Goal: Task Accomplishment & Management: Complete application form

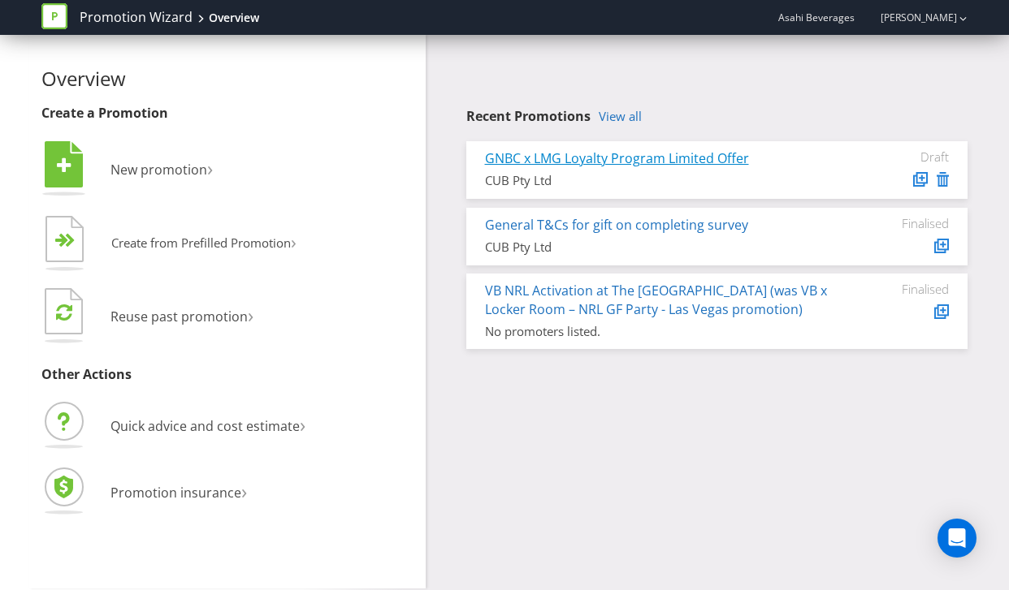
click at [637, 158] on link "GNBC x LMG Loyalty Program Limited Offer" at bounding box center [617, 158] width 264 height 18
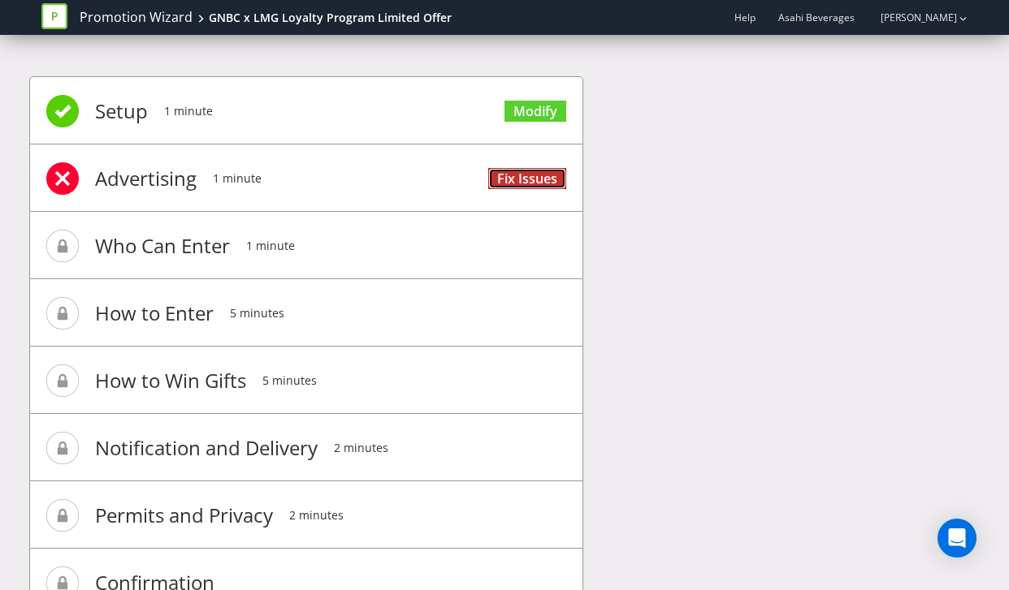
click at [524, 179] on link "Fix Issues" at bounding box center [527, 179] width 78 height 22
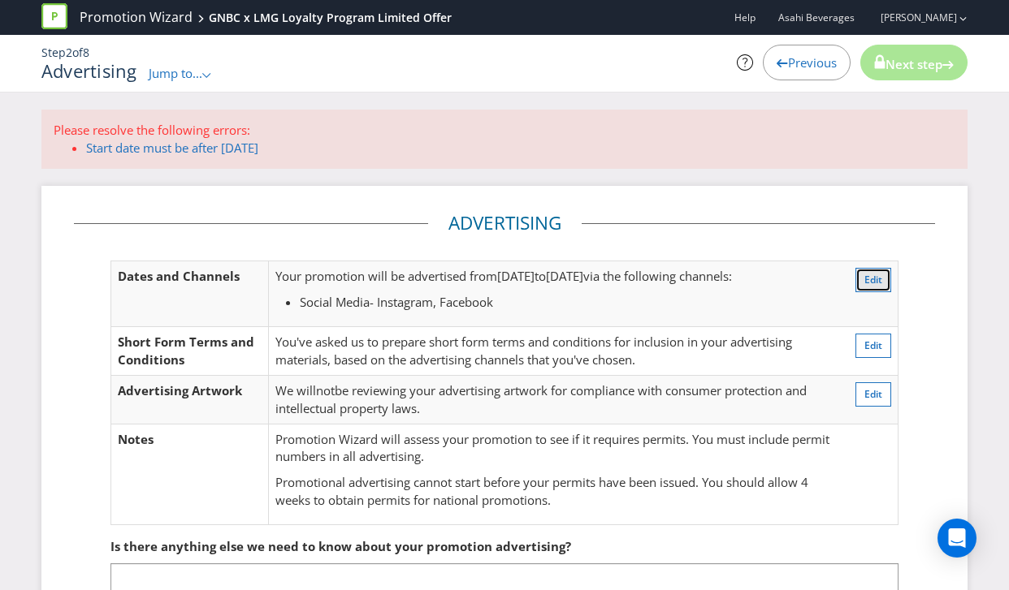
click at [869, 276] on span "Edit" at bounding box center [873, 280] width 18 height 14
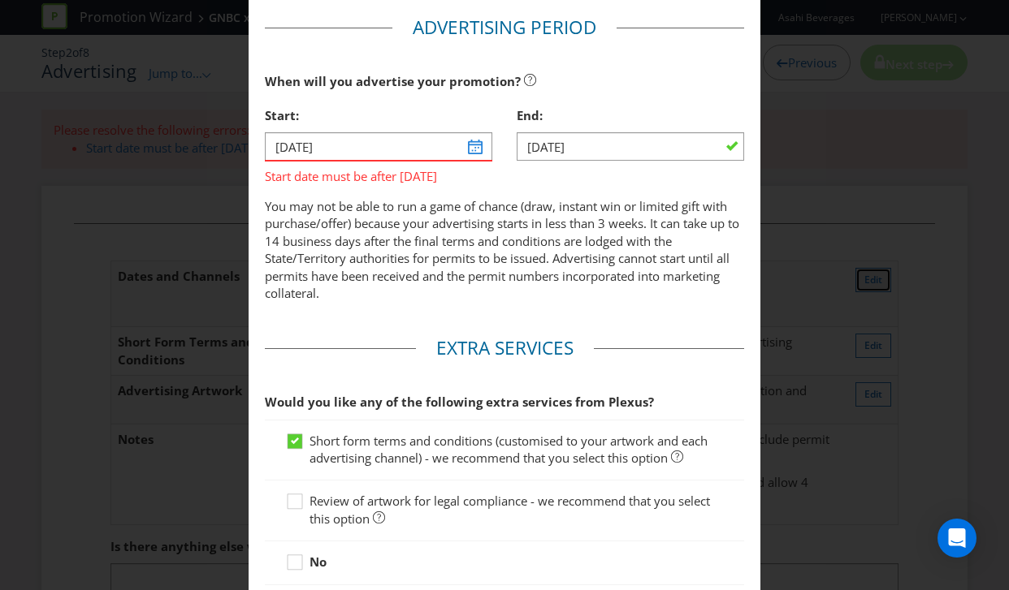
scroll to position [581, 0]
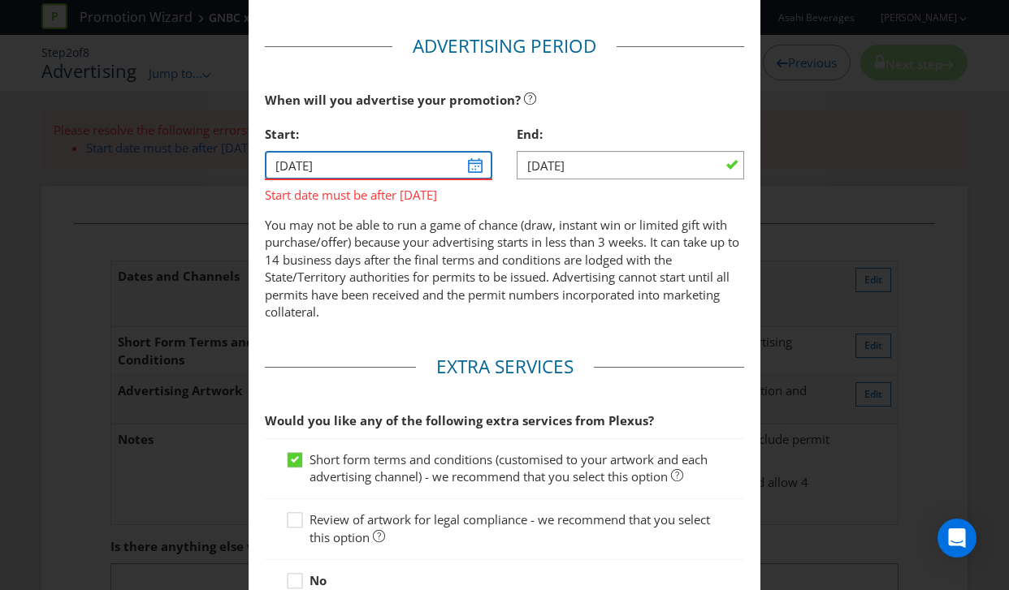
click at [474, 168] on input "[DATE]" at bounding box center [378, 165] width 227 height 28
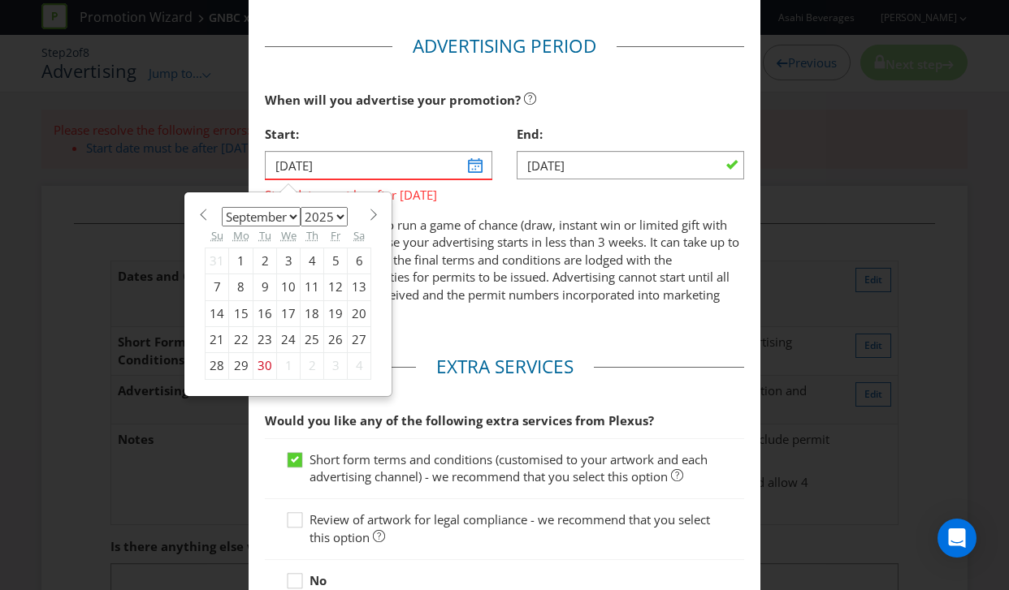
click at [240, 260] on div "1" at bounding box center [241, 261] width 24 height 26
type input "[DATE]"
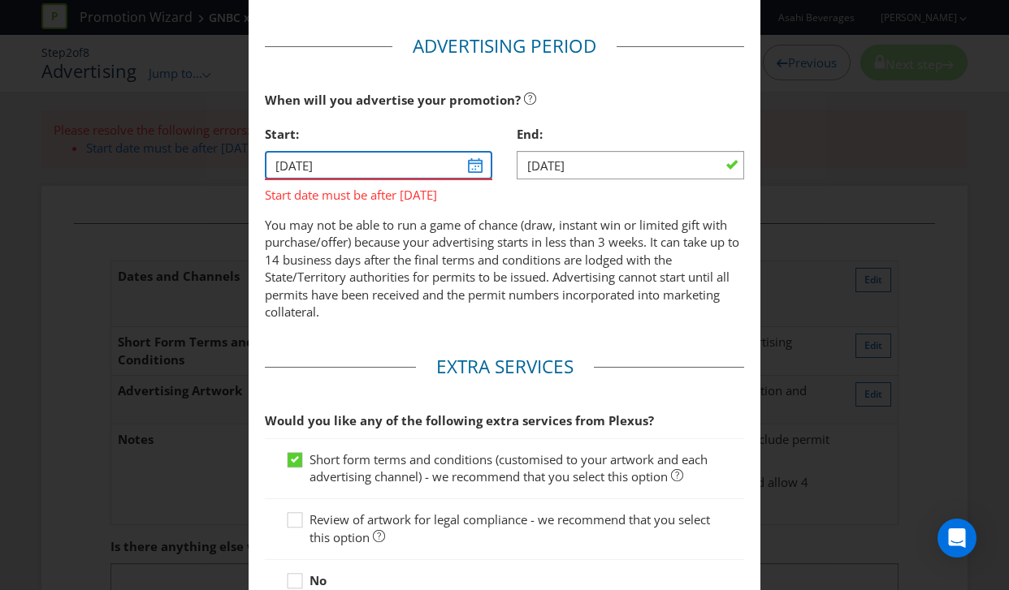
click at [464, 162] on input "[DATE]" at bounding box center [378, 165] width 227 height 28
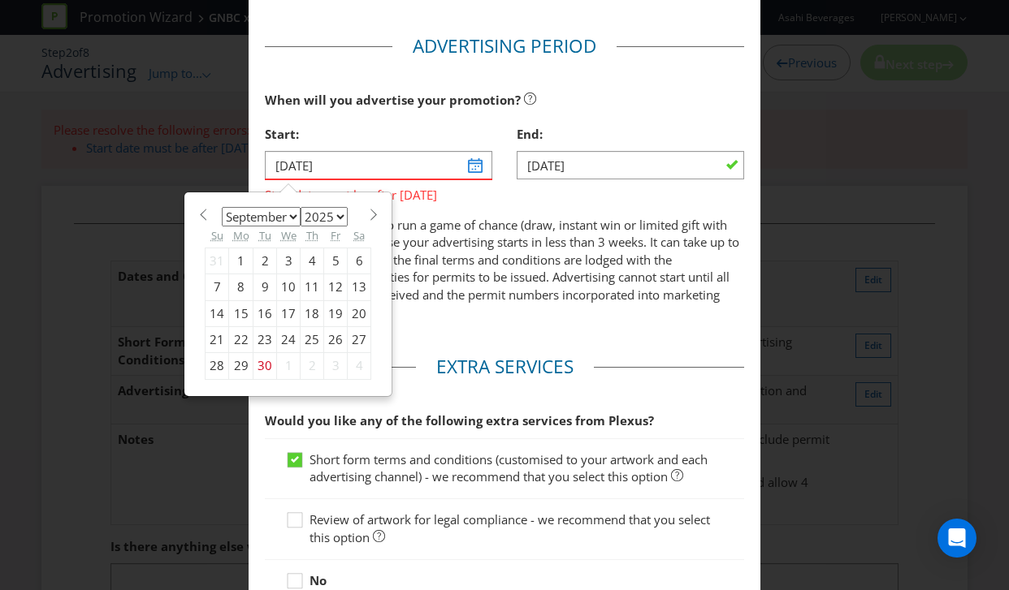
click at [367, 213] on span at bounding box center [373, 215] width 12 height 12
select select "9"
click at [283, 262] on div "1" at bounding box center [289, 261] width 24 height 26
type input "[DATE]"
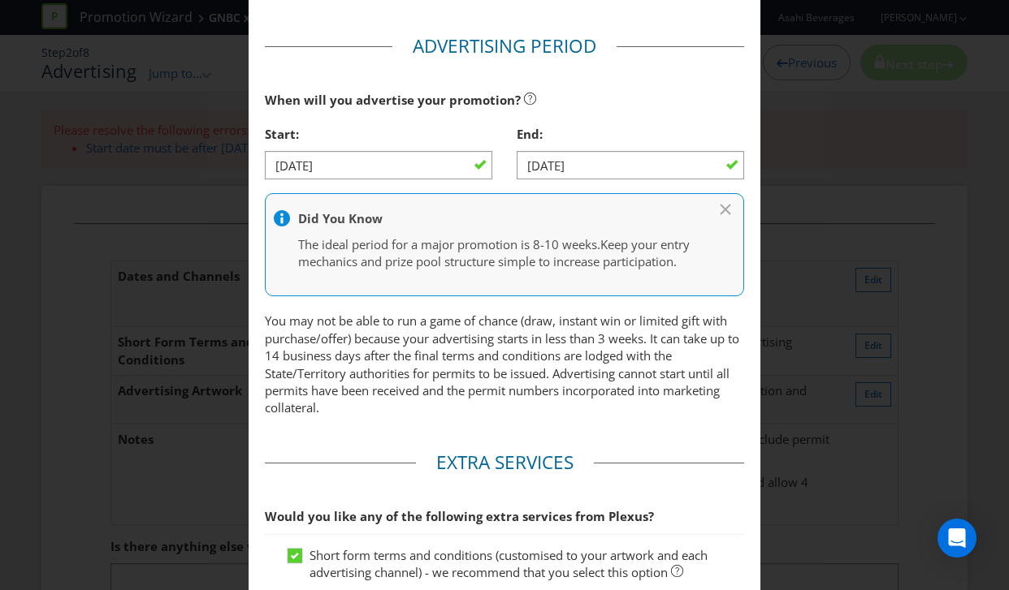
scroll to position [840, 0]
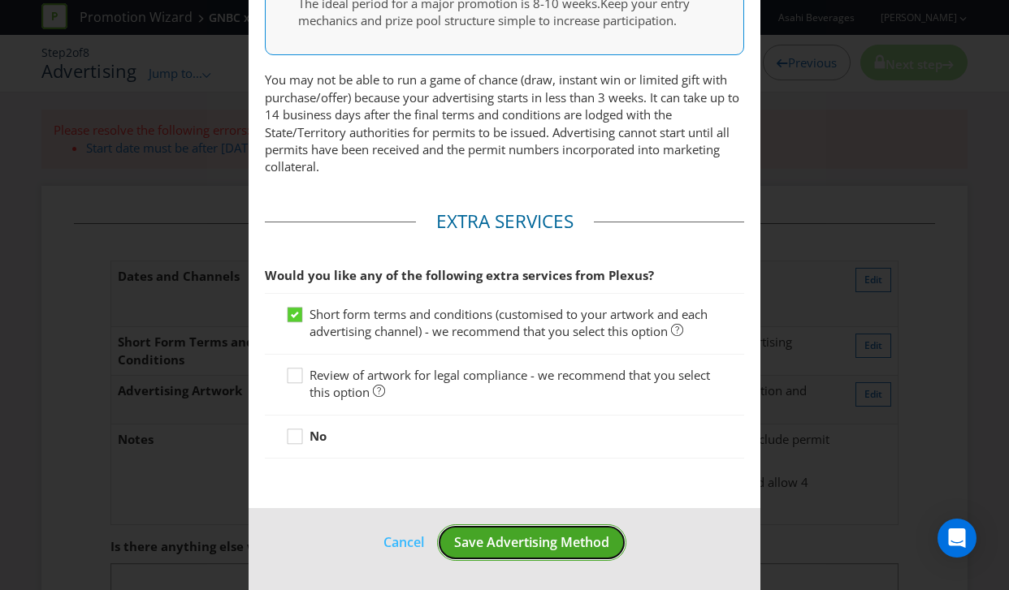
click at [523, 545] on span "Save Advertising Method" at bounding box center [531, 543] width 155 height 18
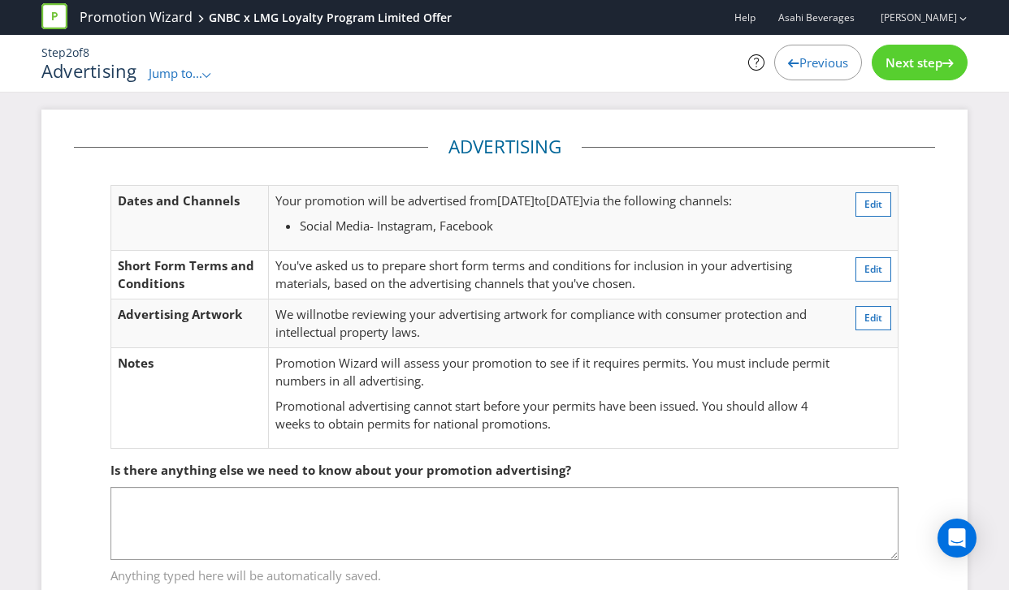
scroll to position [54, 0]
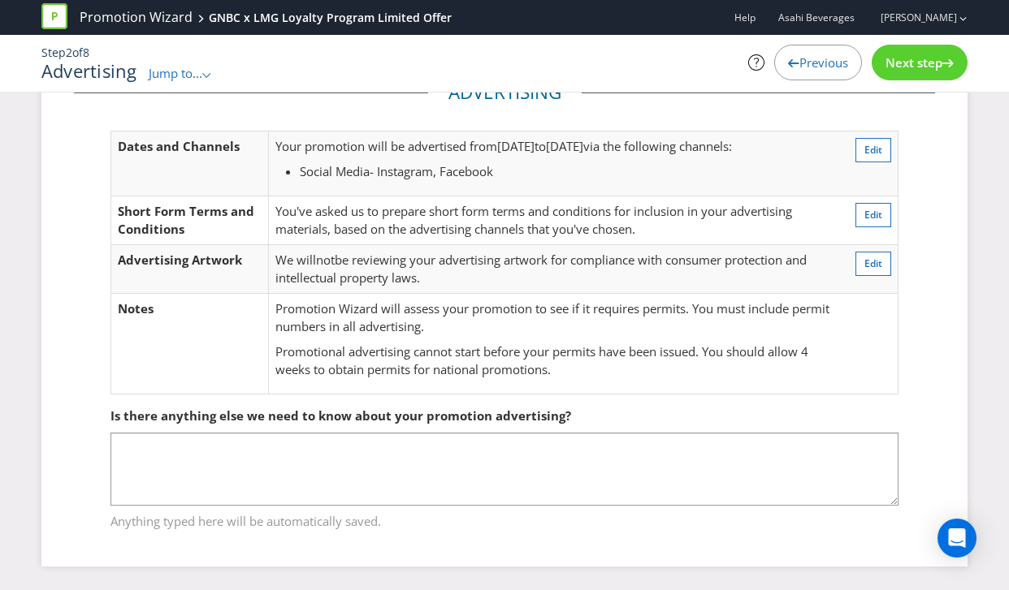
click at [885, 65] on span "Next step" at bounding box center [913, 62] width 57 height 16
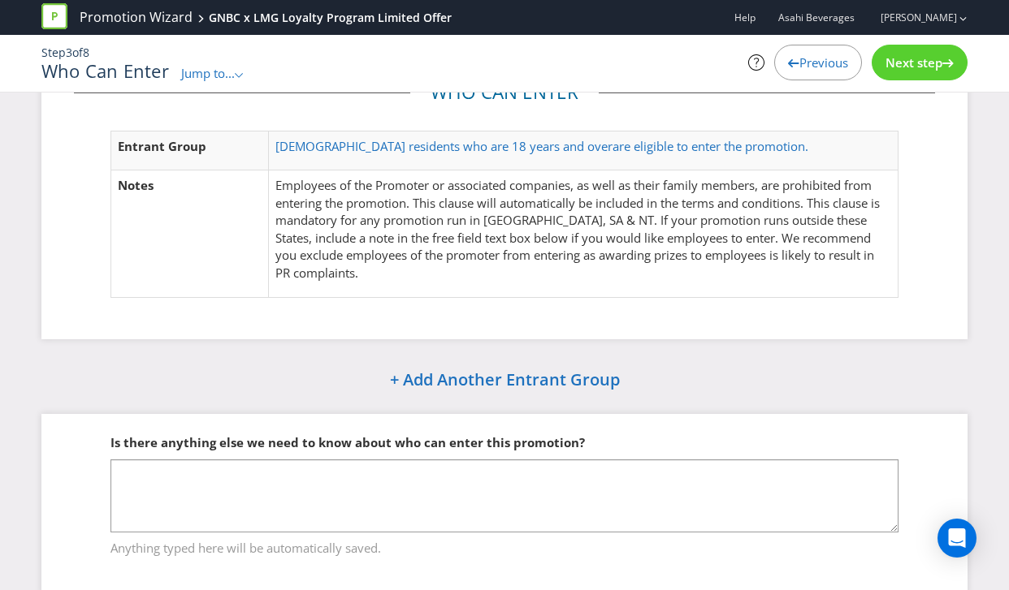
click at [909, 58] on span "Next step" at bounding box center [913, 62] width 57 height 16
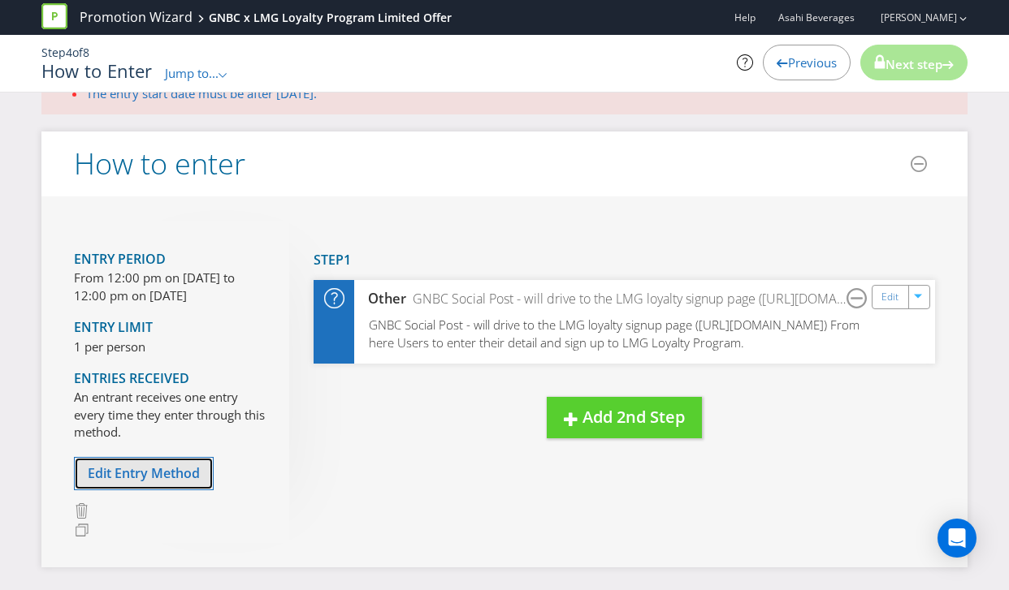
click at [146, 478] on span "Edit Entry Method" at bounding box center [144, 474] width 112 height 18
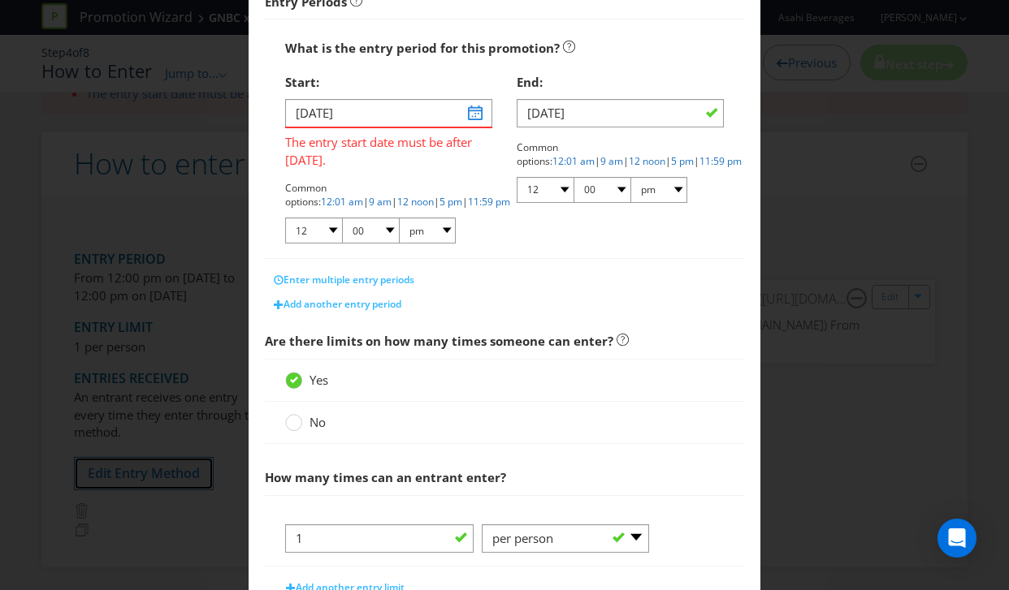
scroll to position [288, 0]
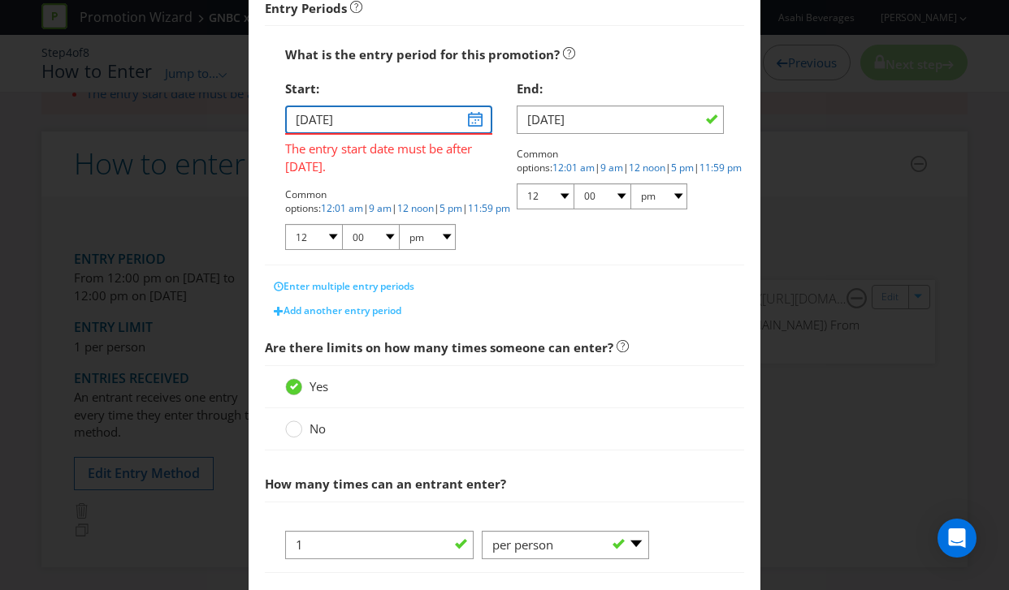
click at [473, 119] on input "[DATE]" at bounding box center [388, 120] width 207 height 28
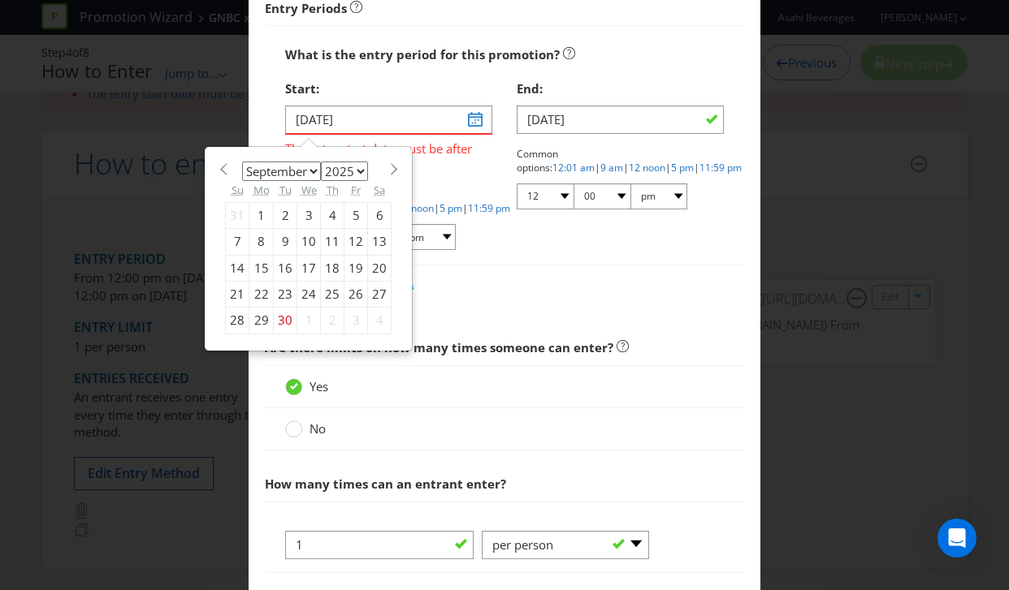
drag, startPoint x: 387, startPoint y: 169, endPoint x: 370, endPoint y: 176, distance: 17.8
click at [387, 169] on span at bounding box center [393, 169] width 12 height 12
select select "9"
click at [307, 214] on div "1" at bounding box center [309, 215] width 24 height 26
type input "[DATE]"
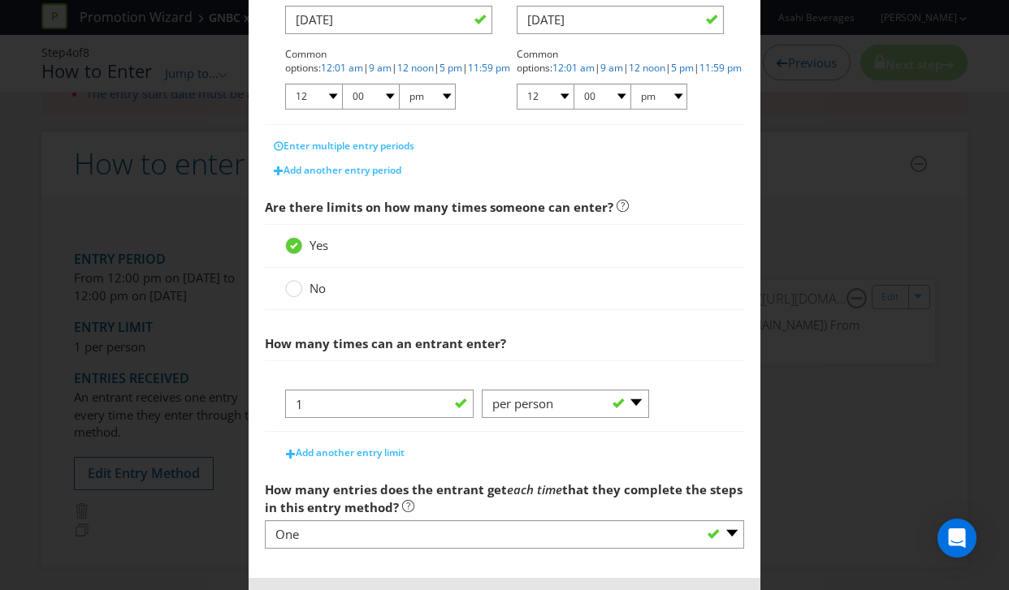
scroll to position [458, 0]
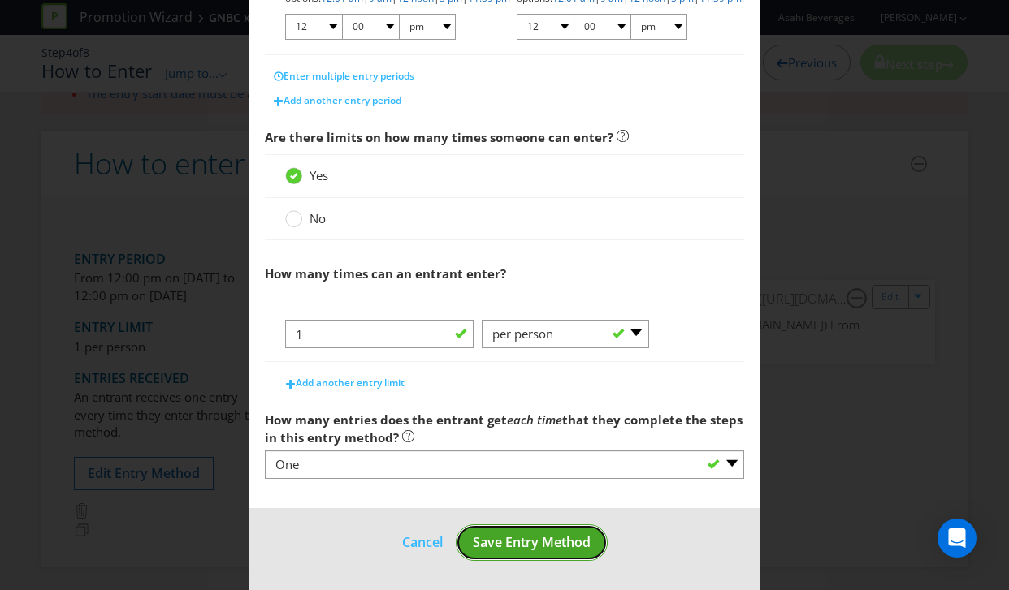
click at [559, 547] on span "Save Entry Method" at bounding box center [532, 543] width 118 height 18
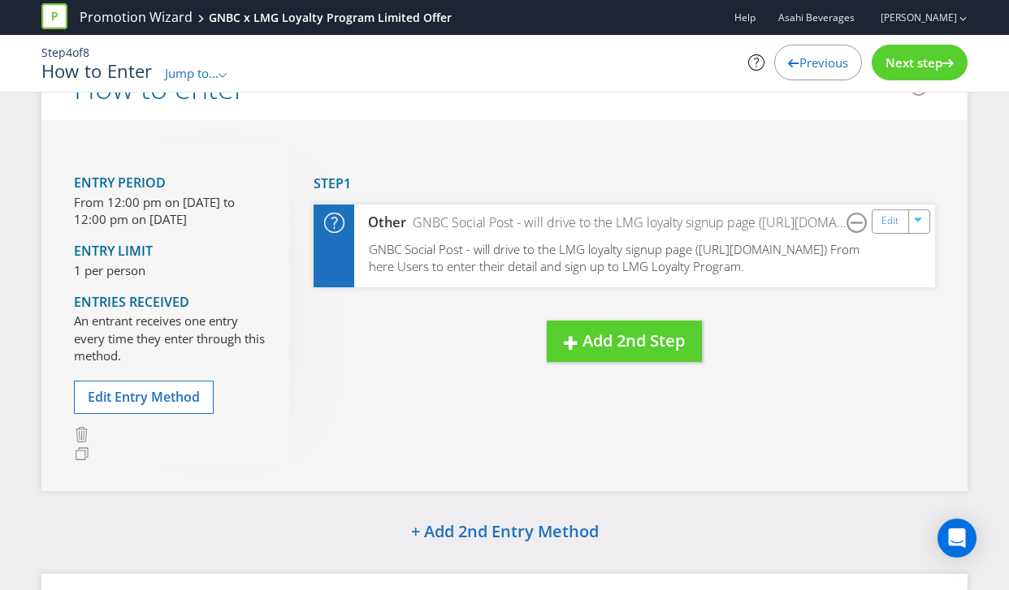
click at [905, 67] on span "Next step" at bounding box center [913, 62] width 57 height 16
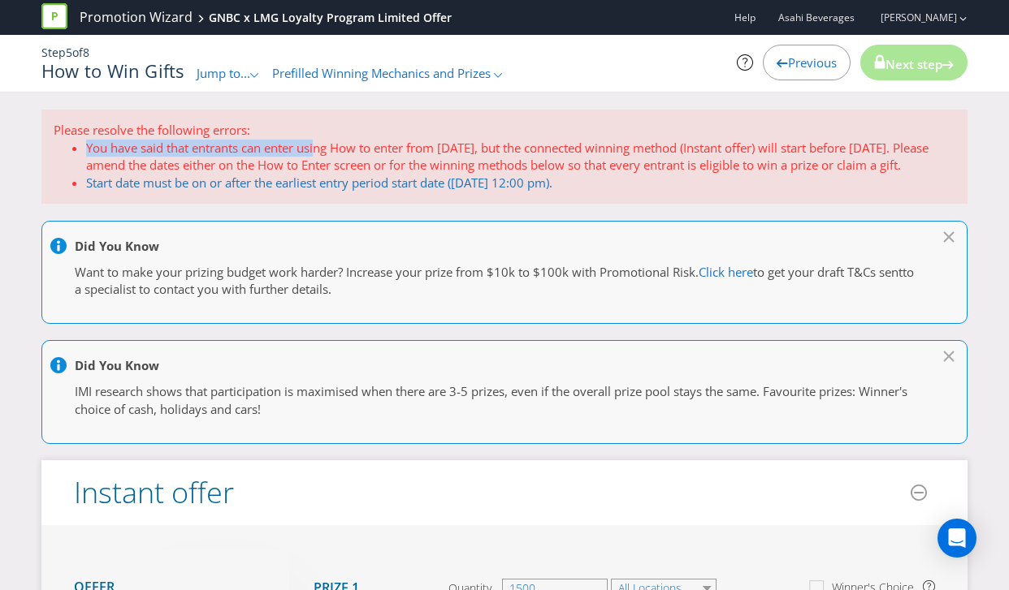
drag, startPoint x: 320, startPoint y: 149, endPoint x: 521, endPoint y: 138, distance: 201.7
click at [521, 138] on div "Please resolve the following errors: You have said that entrants can enter usin…" at bounding box center [504, 157] width 926 height 94
click at [521, 138] on p "Please resolve the following errors:" at bounding box center [504, 130] width 901 height 17
drag, startPoint x: 516, startPoint y: 149, endPoint x: 364, endPoint y: 147, distance: 151.9
click at [364, 147] on li "You have said that entrants can enter using How to enter from [DATE], but the c…" at bounding box center [520, 157] width 869 height 35
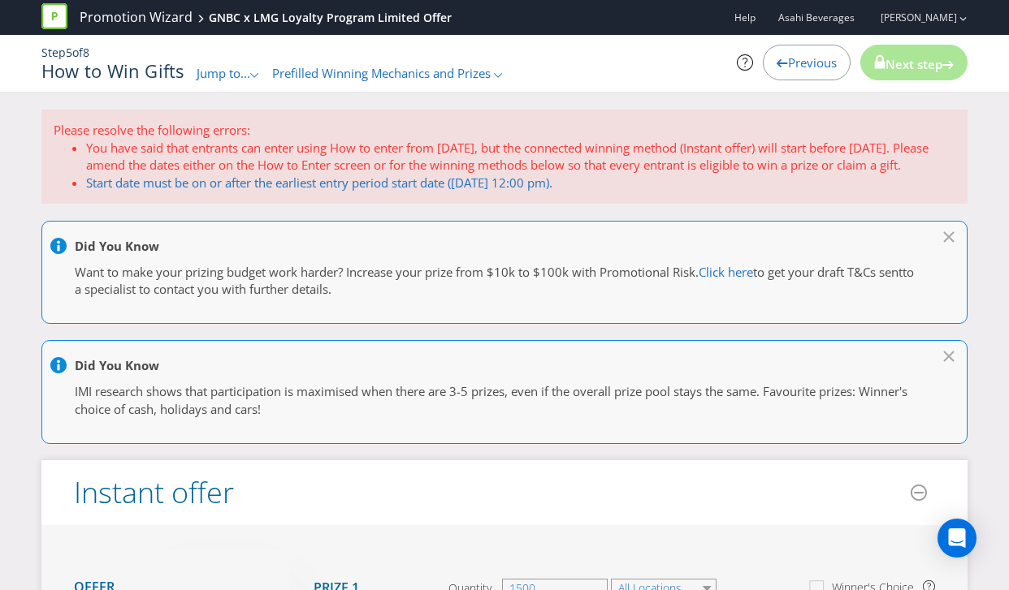
click at [364, 147] on li "You have said that entrants can enter using How to enter from [DATE], but the c…" at bounding box center [520, 157] width 869 height 35
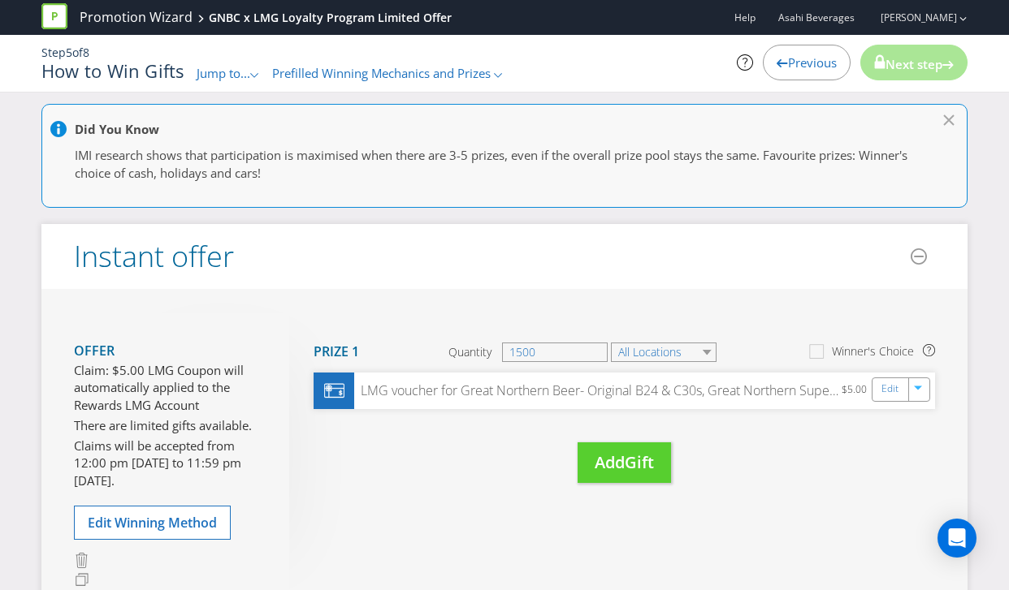
scroll to position [326, 0]
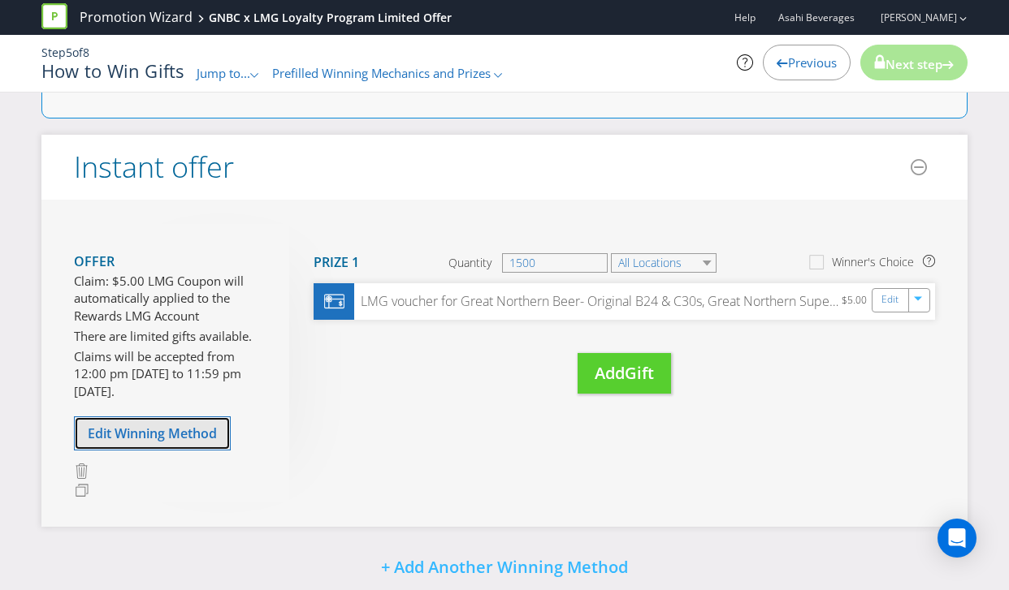
click at [135, 432] on span "Edit Winning Method" at bounding box center [152, 434] width 129 height 18
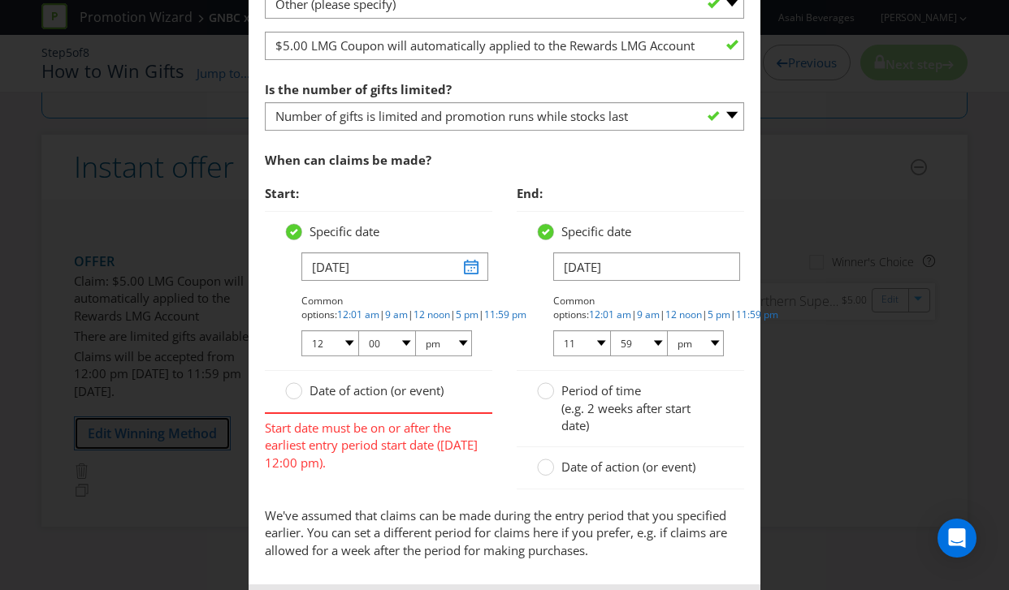
scroll to position [749, 0]
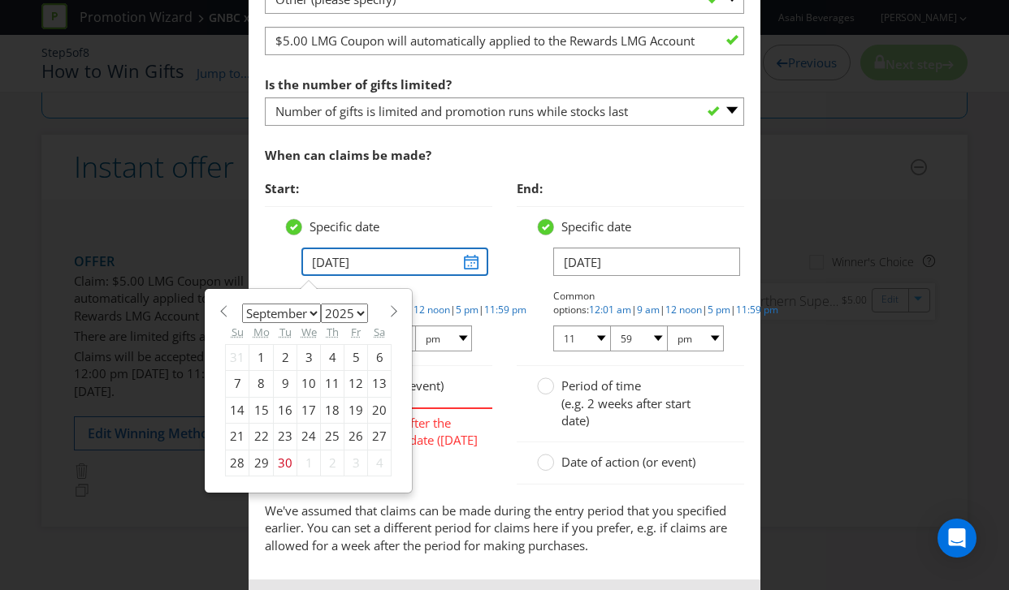
drag, startPoint x: 472, startPoint y: 267, endPoint x: 461, endPoint y: 266, distance: 10.6
click at [472, 267] on input "[DATE]" at bounding box center [394, 262] width 187 height 28
click at [391, 311] on span at bounding box center [393, 311] width 12 height 12
select select "9"
click at [309, 357] on div "1" at bounding box center [309, 358] width 24 height 26
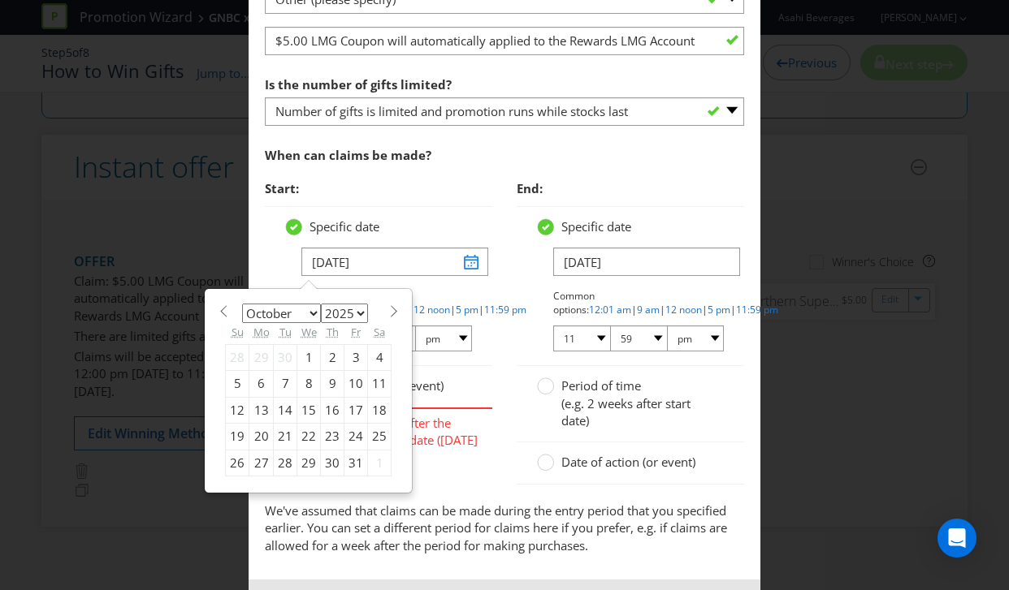
type input "[DATE]"
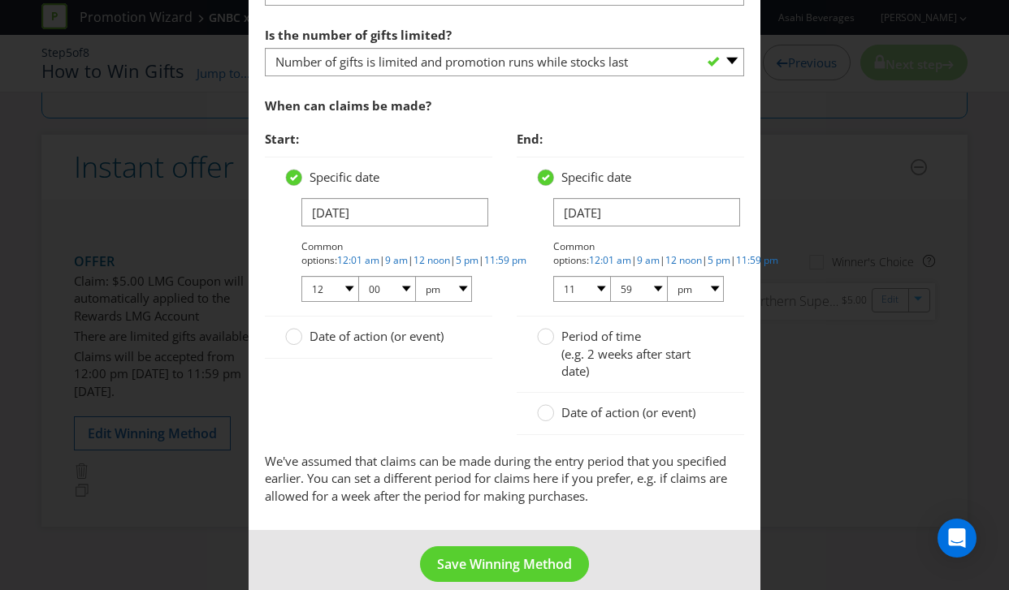
scroll to position [819, 0]
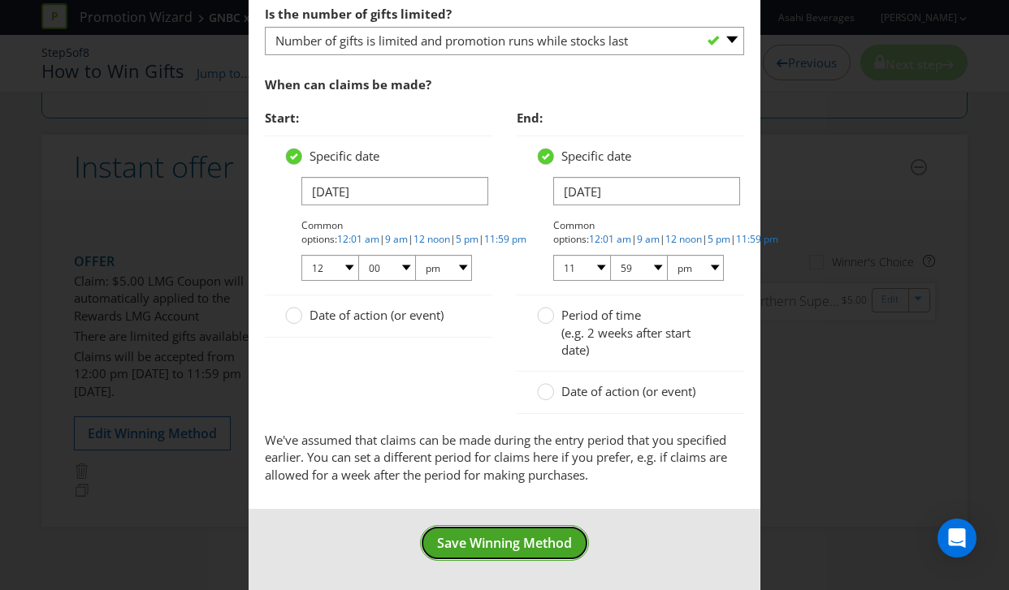
click at [510, 547] on span "Save Winning Method" at bounding box center [504, 543] width 135 height 18
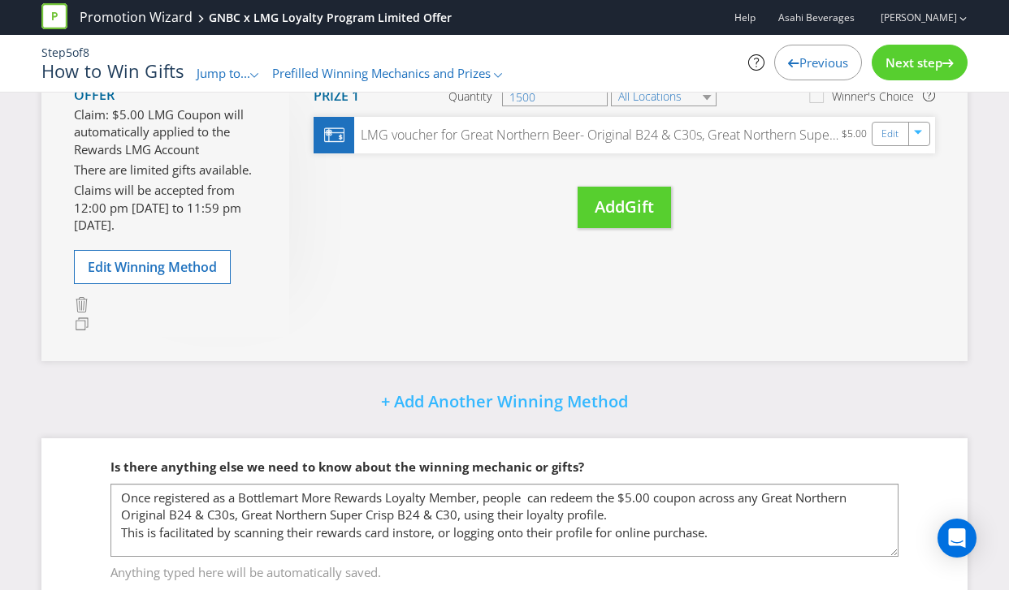
scroll to position [432, 0]
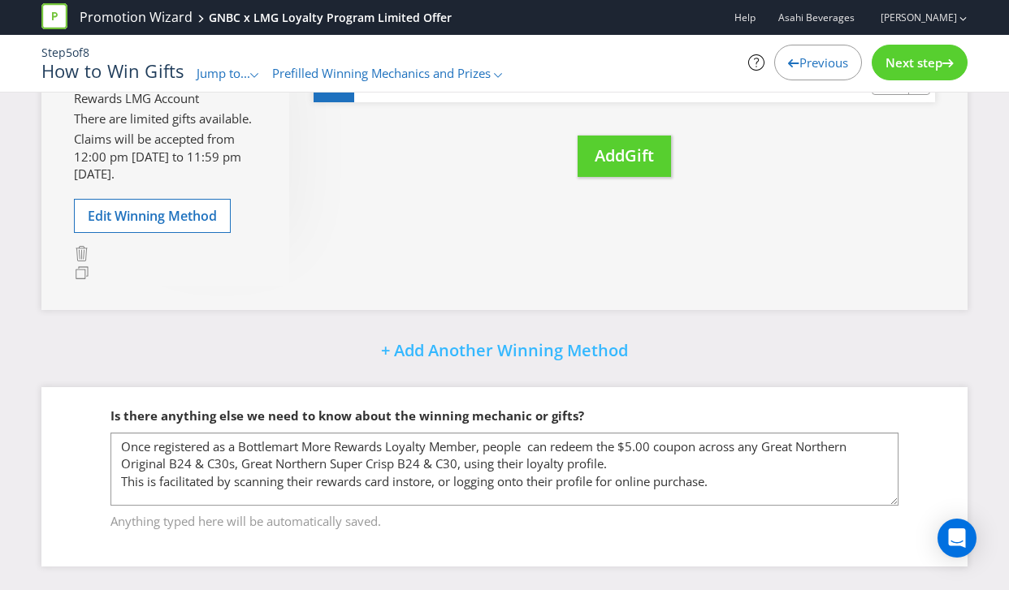
click at [908, 67] on span "Next step" at bounding box center [913, 62] width 57 height 16
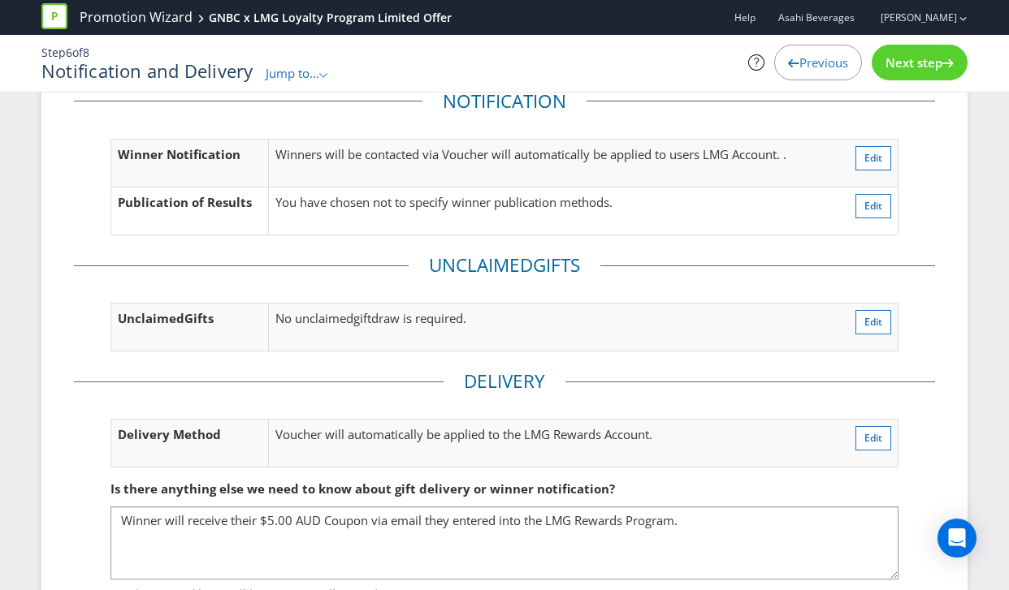
scroll to position [238, 0]
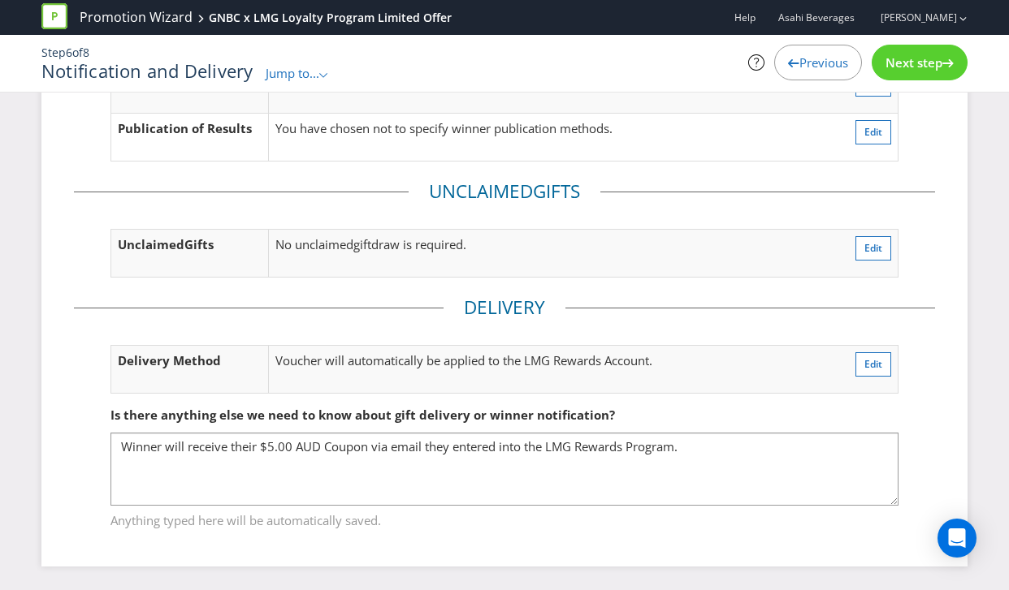
click at [906, 69] on span "Next step" at bounding box center [913, 62] width 57 height 16
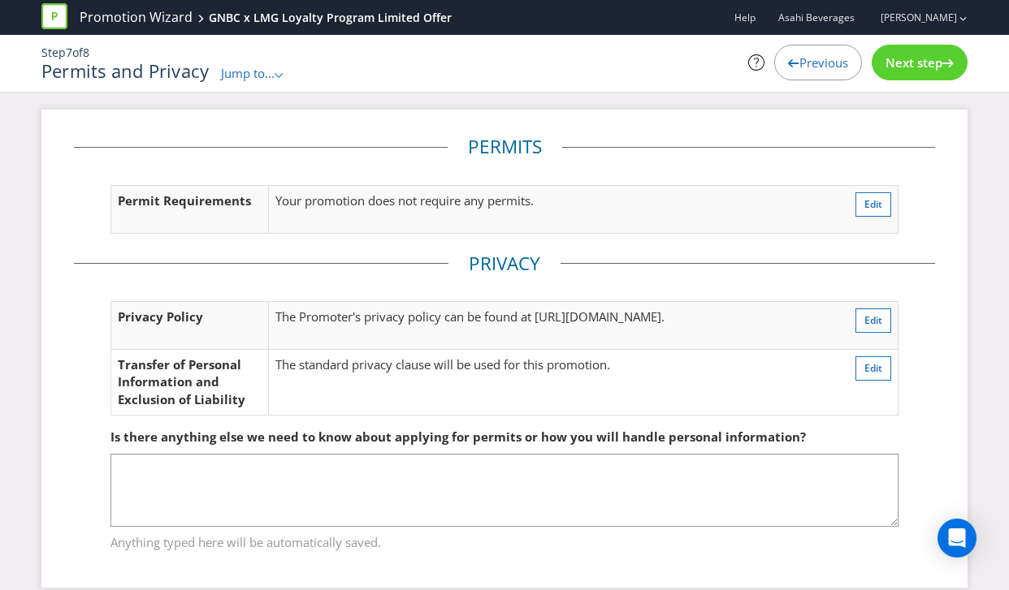
click at [914, 67] on span "Next step" at bounding box center [913, 62] width 57 height 16
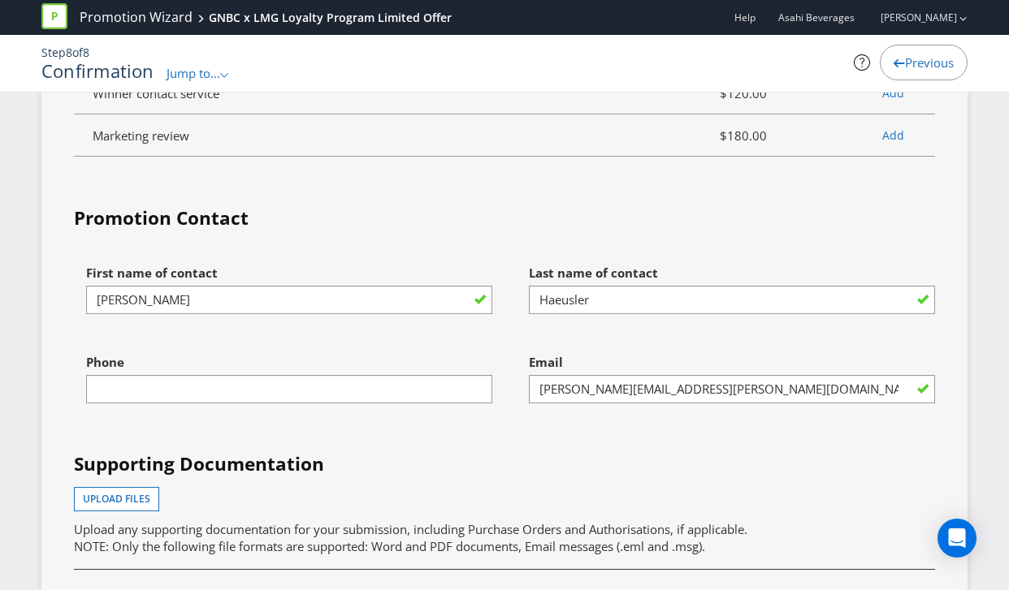
scroll to position [4890, 0]
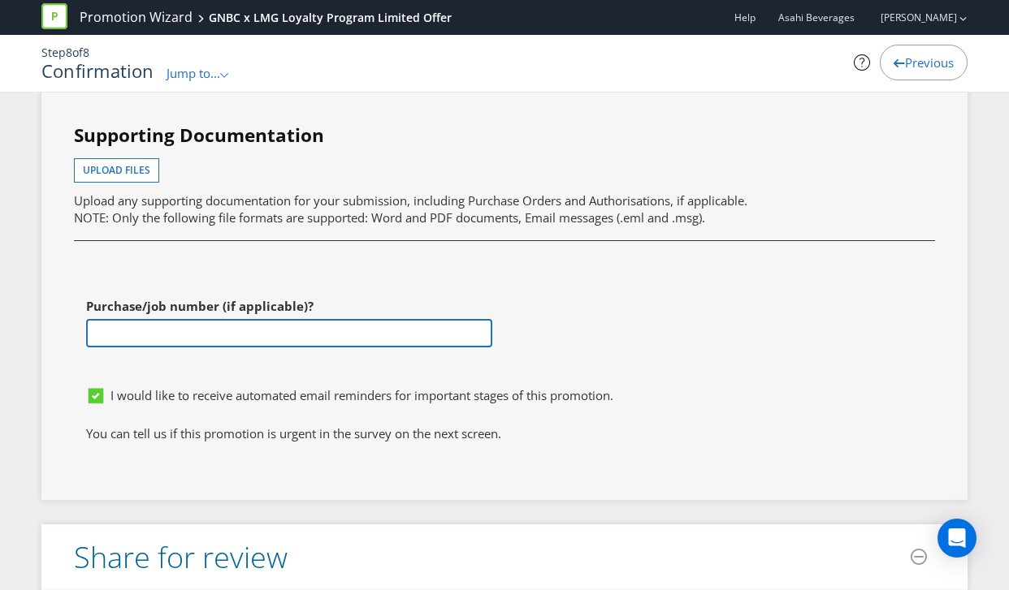
click at [137, 348] on input "text" at bounding box center [289, 333] width 406 height 28
paste input "PR 1044011676"
click at [178, 348] on input "PR 1044011676" at bounding box center [289, 333] width 406 height 28
click at [199, 348] on input "PR 1044011676" at bounding box center [289, 333] width 406 height 28
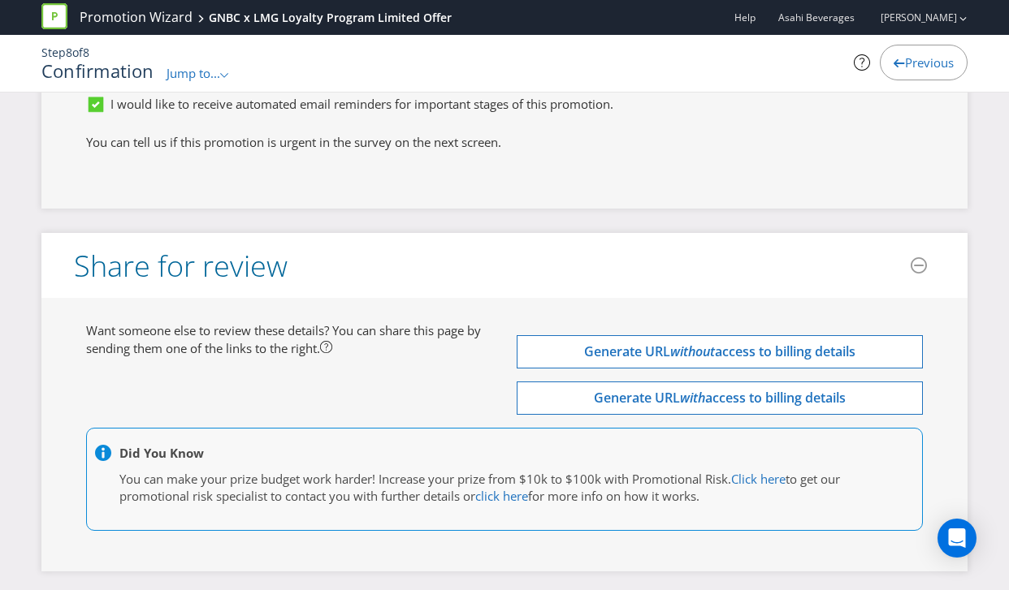
scroll to position [5264, 0]
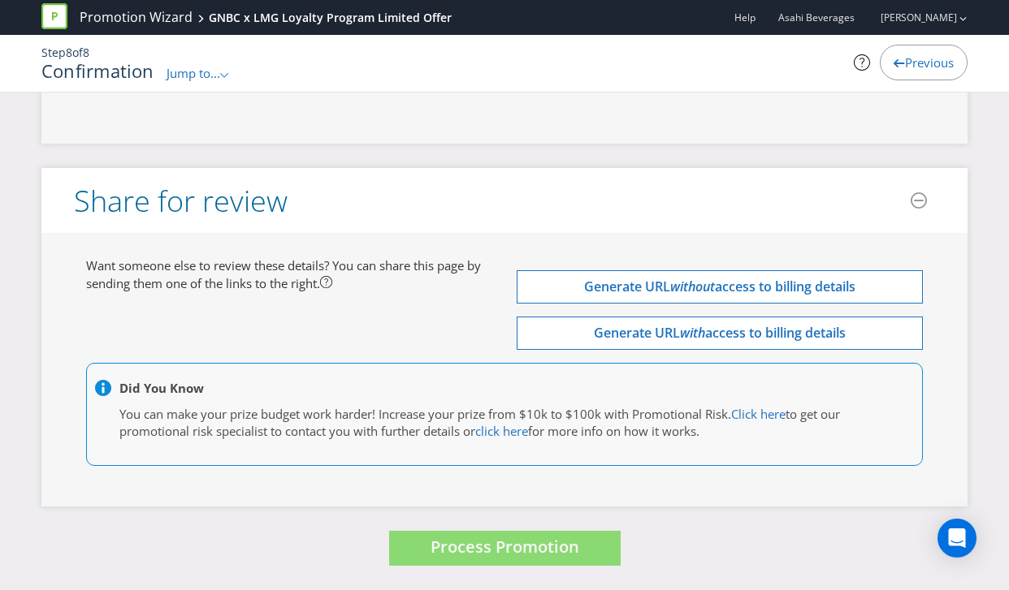
type input "PR 1044011676 (PO to provided following)"
click at [341, 305] on div "Want someone else to review these details? You can share this page by sending t…" at bounding box center [504, 369] width 861 height 225
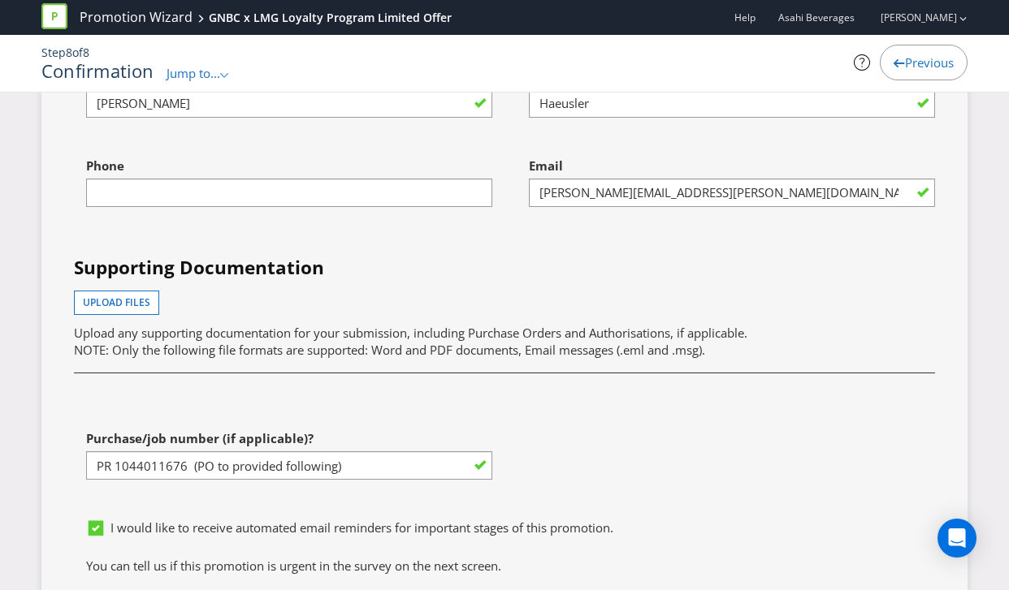
scroll to position [4746, 0]
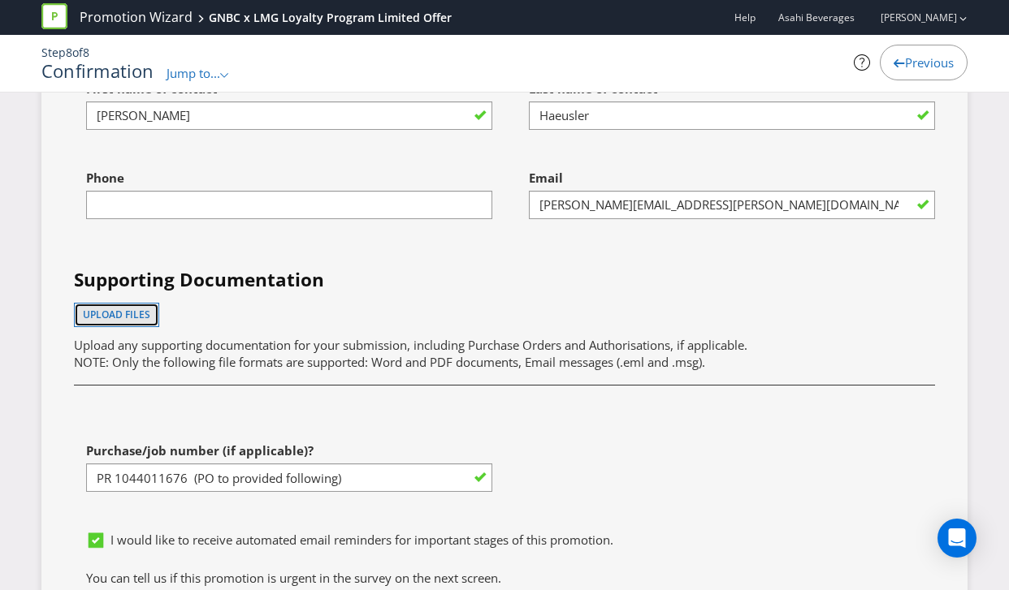
click at [134, 322] on span "Upload files" at bounding box center [116, 315] width 67 height 14
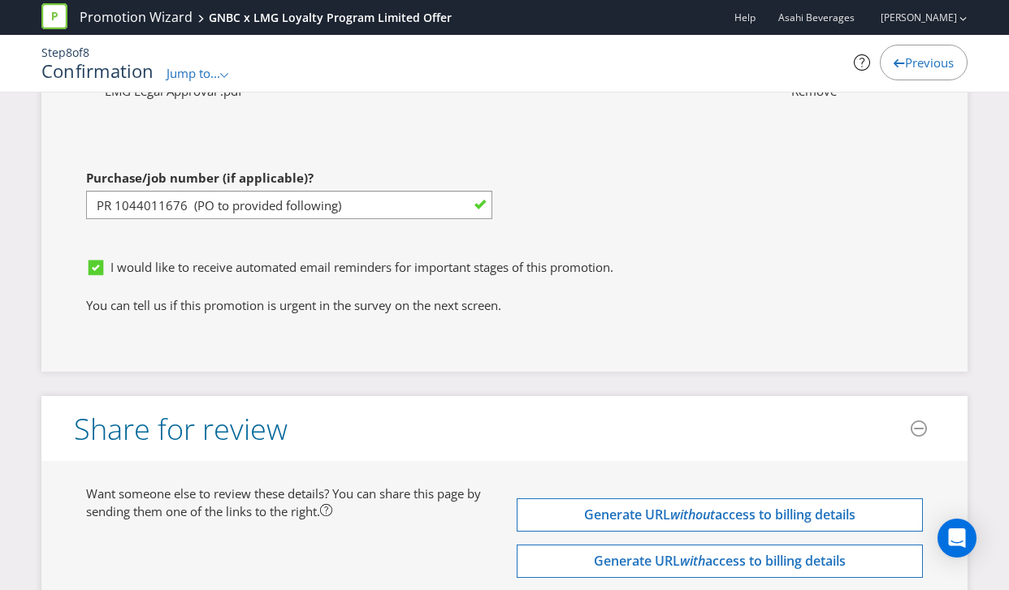
scroll to position [5309, 0]
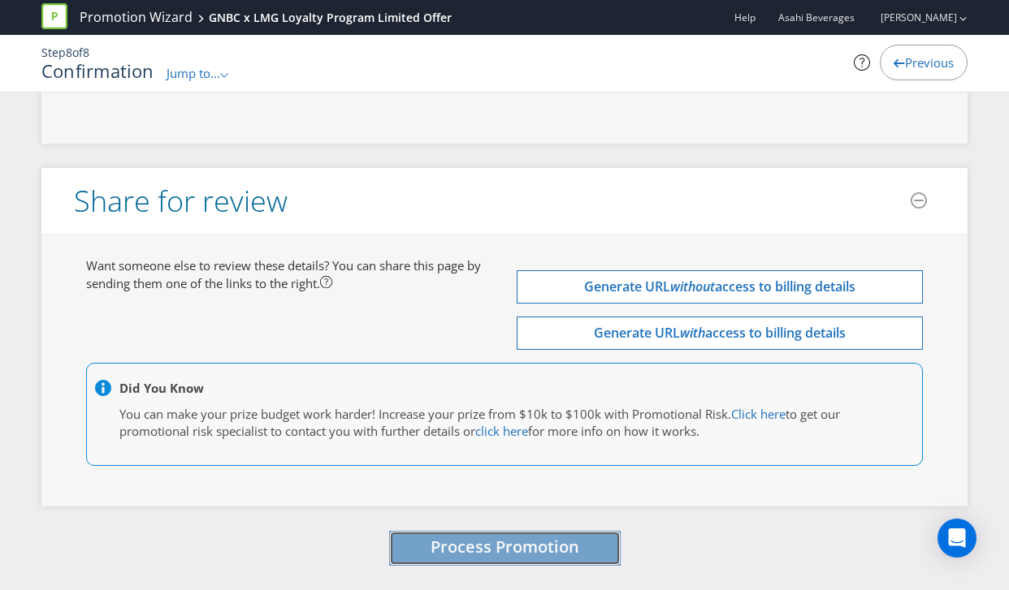
click at [460, 541] on span "Process Promotion" at bounding box center [504, 547] width 149 height 22
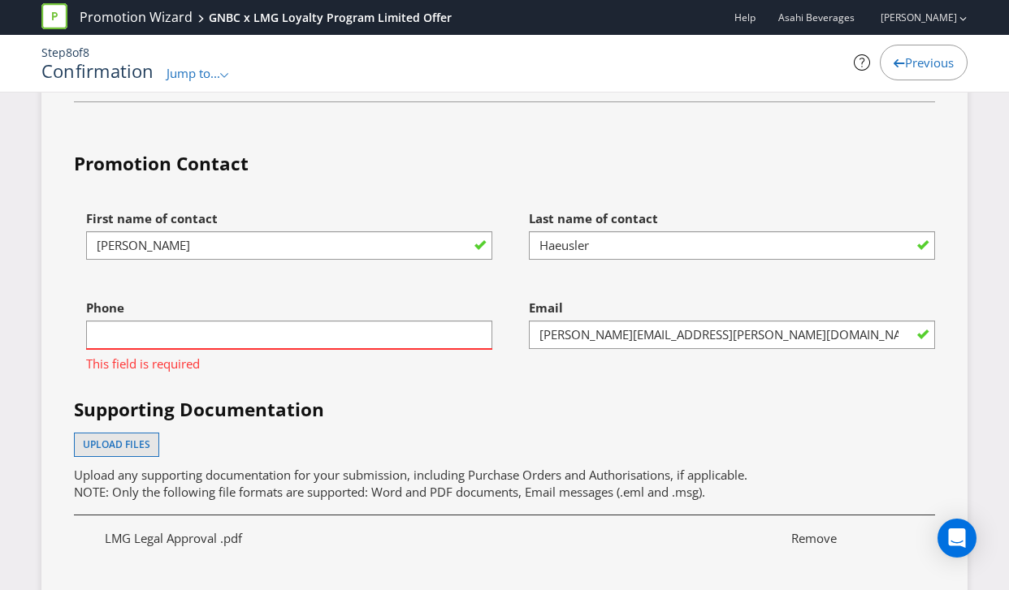
scroll to position [4702, 0]
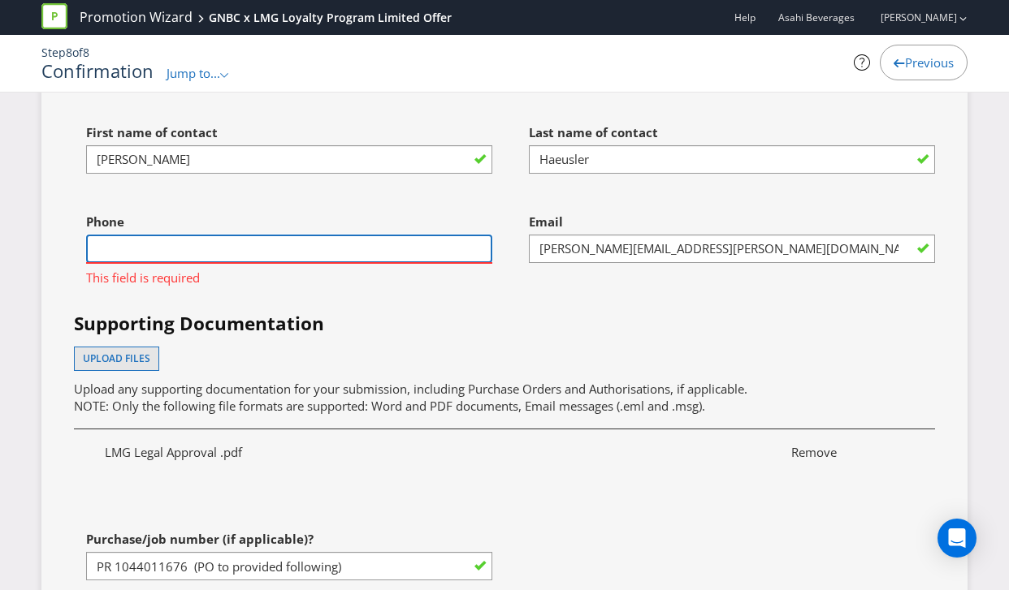
drag, startPoint x: 248, startPoint y: 257, endPoint x: 257, endPoint y: 261, distance: 10.3
click at [248, 257] on input "text" at bounding box center [289, 249] width 406 height 28
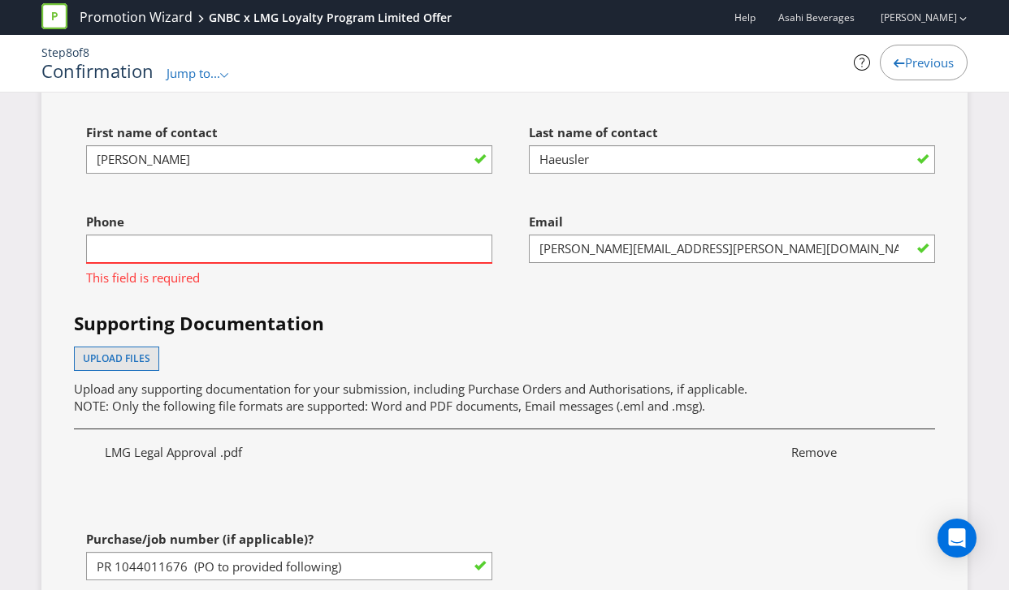
click at [438, 325] on div "First name of contact [PERSON_NAME] Last name of contact [PERSON_NAME] Phone Th…" at bounding box center [504, 364] width 885 height 496
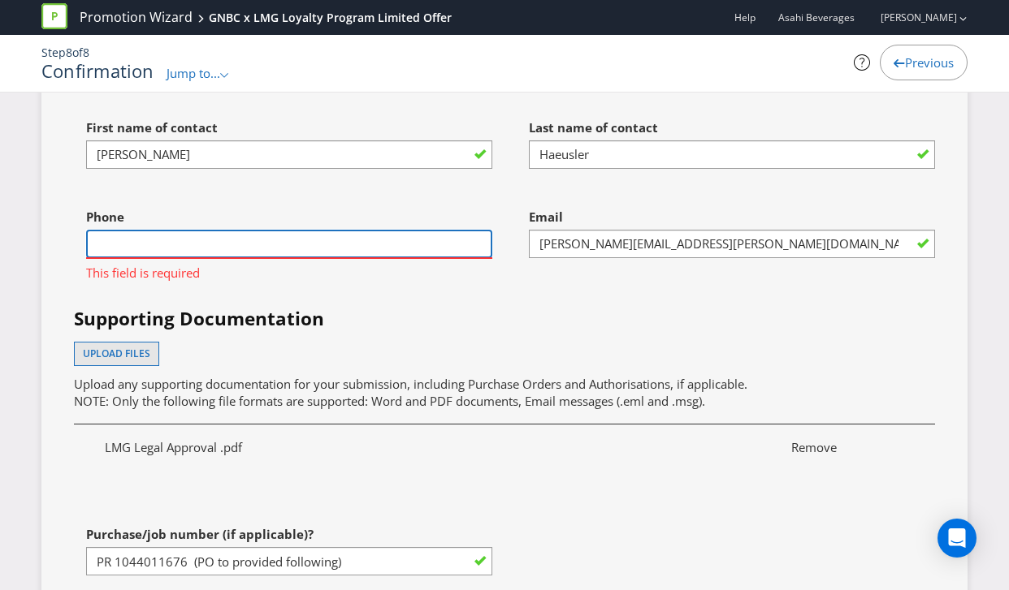
click at [168, 258] on input "text" at bounding box center [289, 244] width 406 height 28
paste input "[PHONE_NUMBER]"
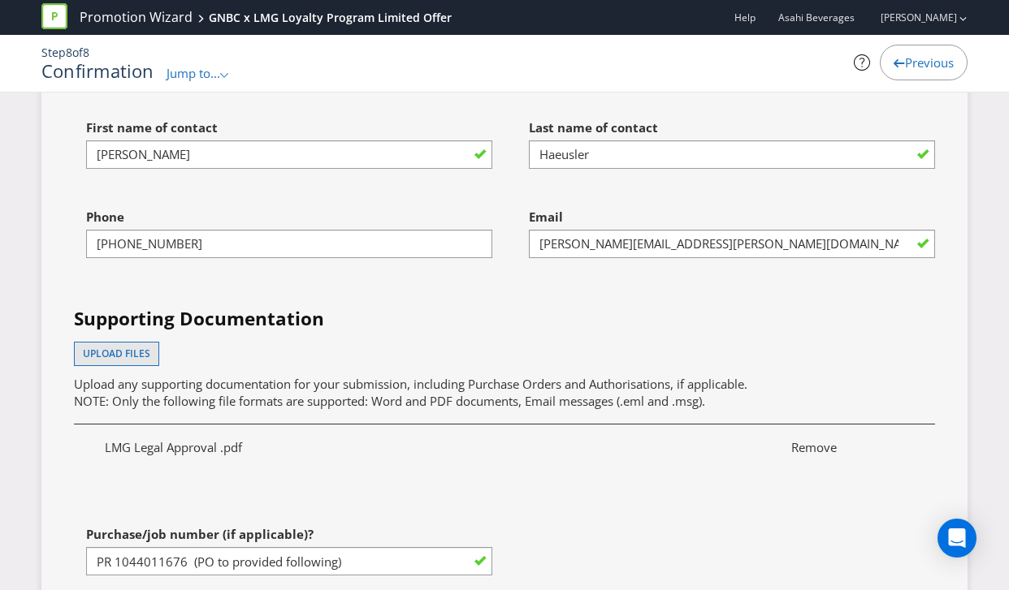
drag, startPoint x: 254, startPoint y: 275, endPoint x: 250, endPoint y: 287, distance: 12.8
click at [253, 259] on div at bounding box center [289, 258] width 406 height 2
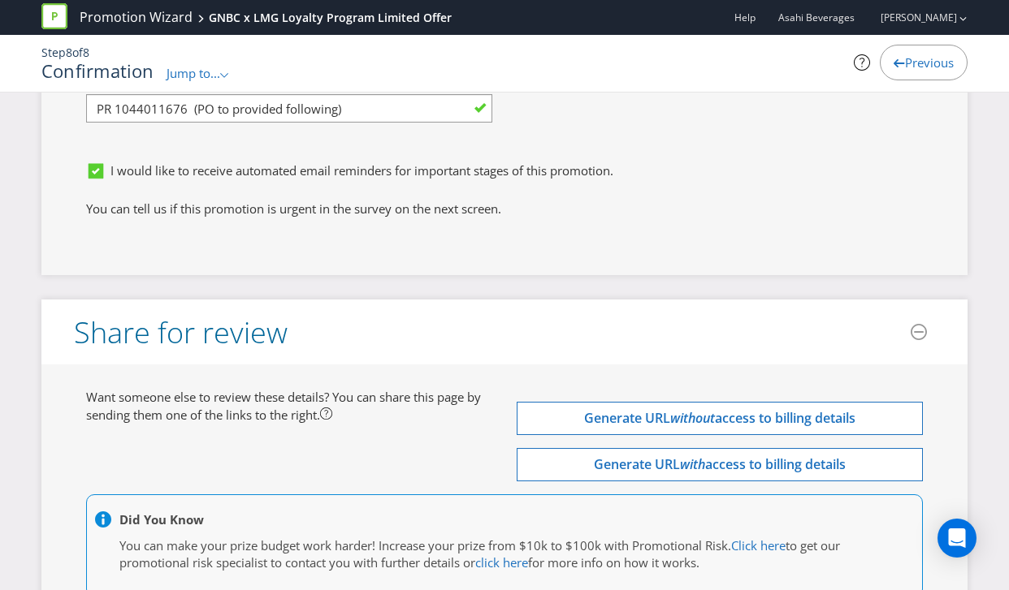
scroll to position [5309, 0]
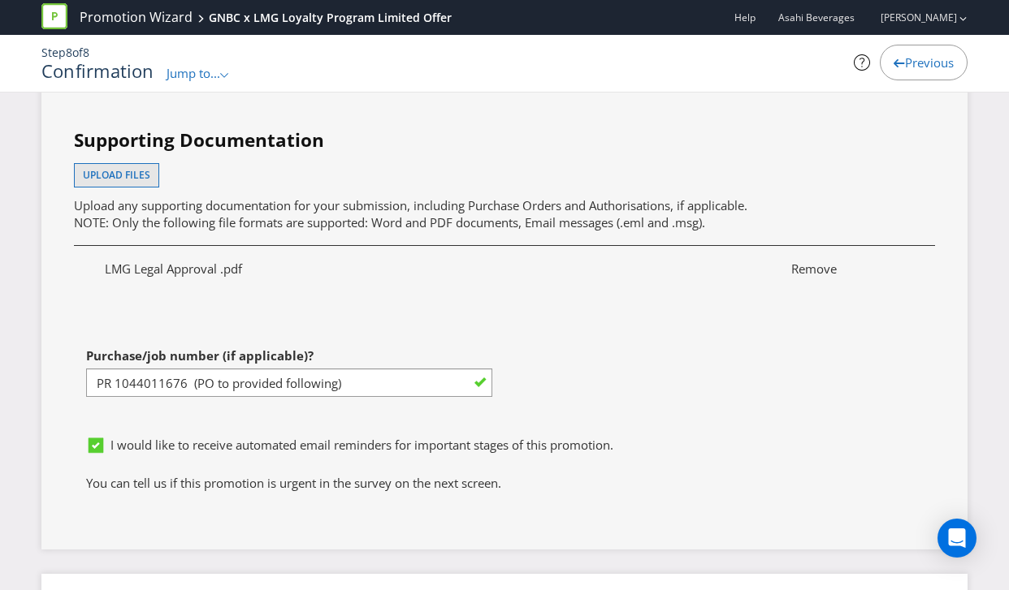
click at [631, 365] on div "First name of contact [PERSON_NAME] Last name of contact [PERSON_NAME] Phone [P…" at bounding box center [504, 181] width 885 height 496
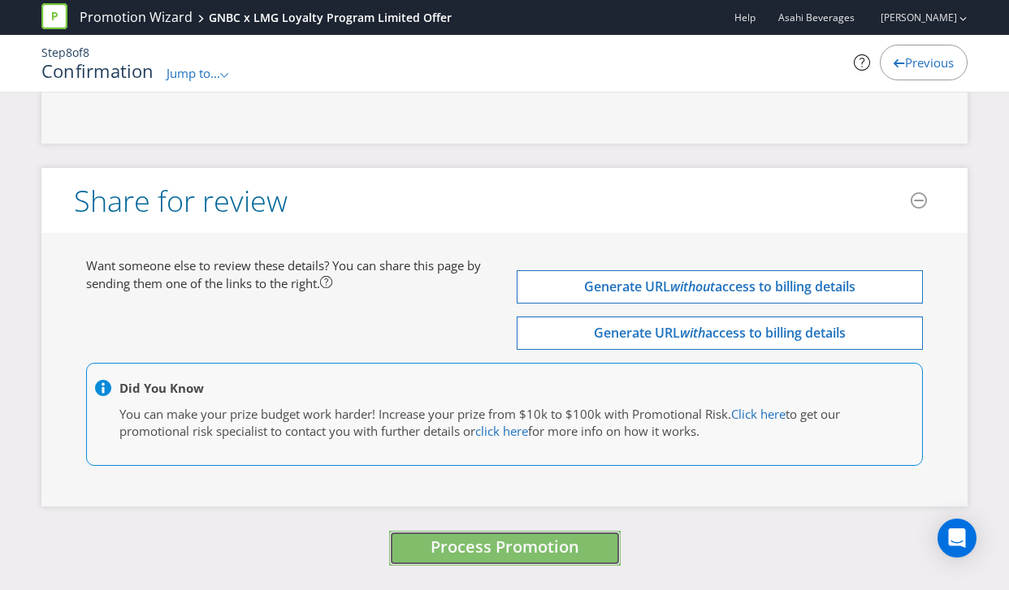
click at [409, 559] on button "Process Promotion" at bounding box center [504, 548] width 231 height 35
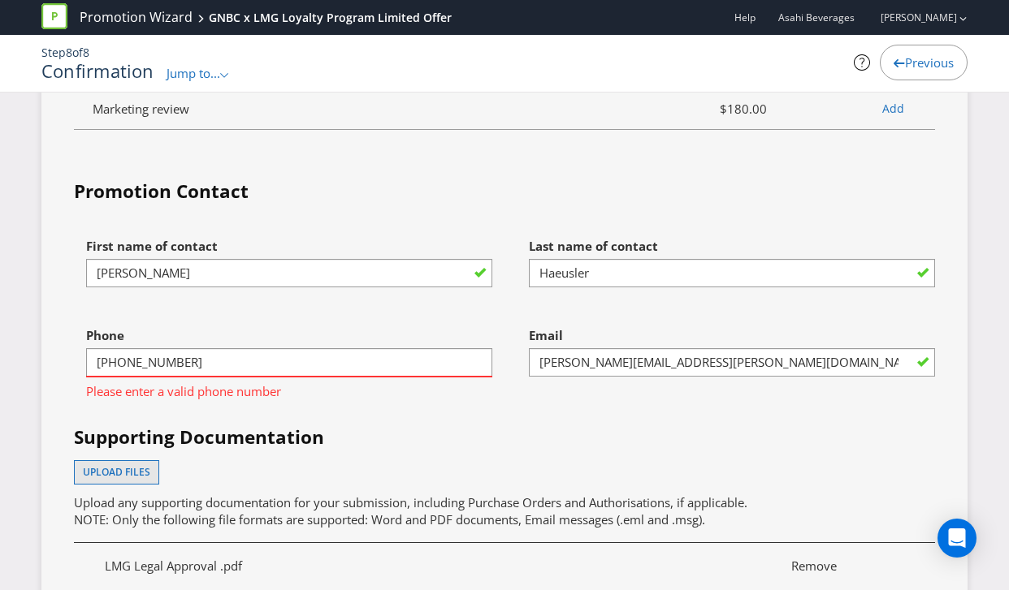
scroll to position [4589, 0]
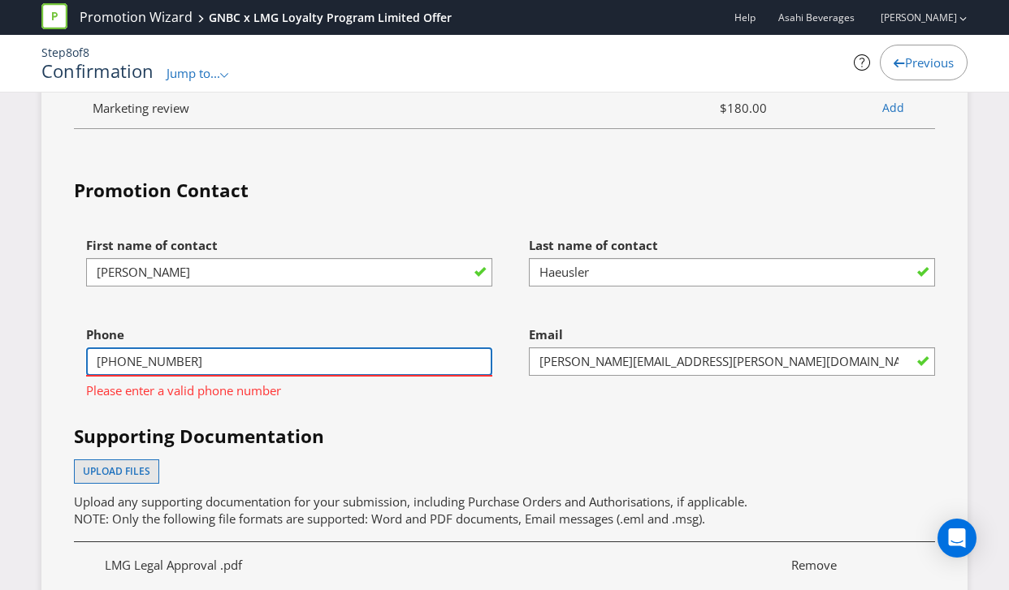
drag, startPoint x: 253, startPoint y: 379, endPoint x: 237, endPoint y: 378, distance: 16.3
click at [253, 376] on input "[PHONE_NUMBER]" at bounding box center [289, 362] width 406 height 28
drag, startPoint x: 121, startPoint y: 379, endPoint x: 75, endPoint y: 381, distance: 46.3
click at [74, 382] on div "Phone [PHONE_NUMBER] Please enter a valid phone number" at bounding box center [283, 362] width 443 height 89
type input "0408 164 102"
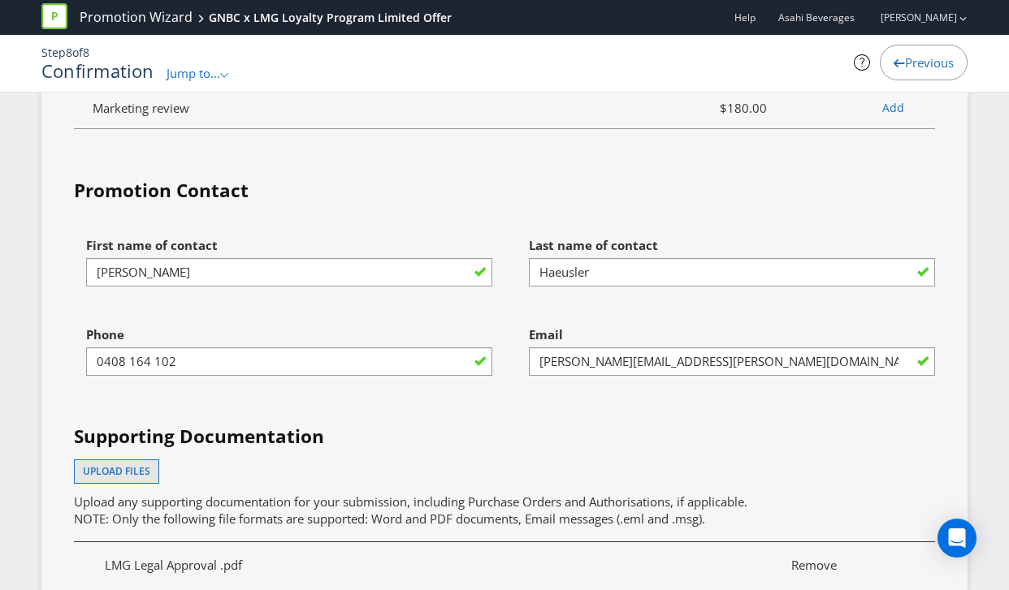
click at [452, 443] on h4 "Supporting Documentation" at bounding box center [504, 437] width 861 height 26
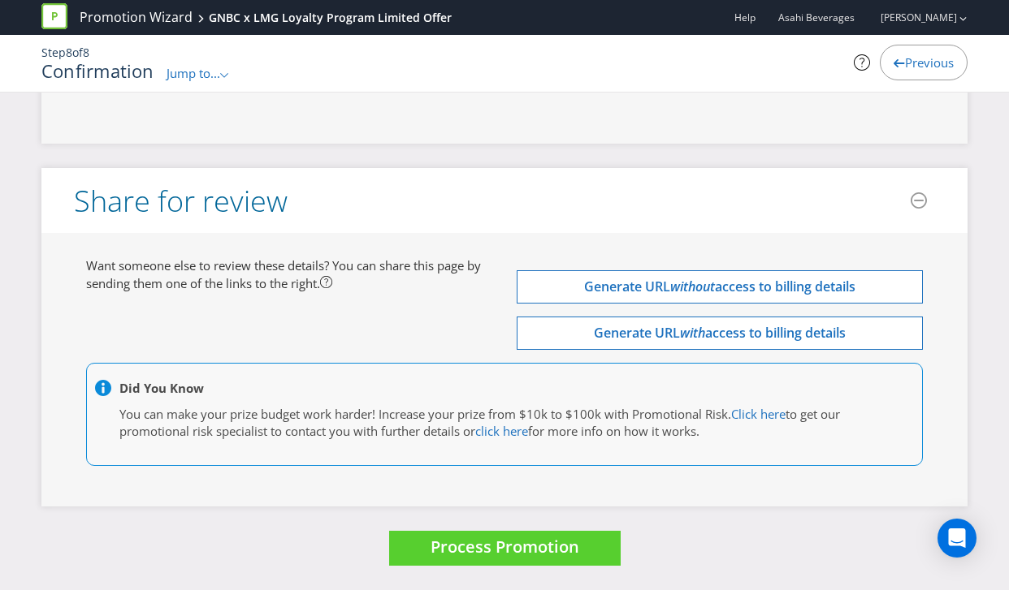
scroll to position [5309, 0]
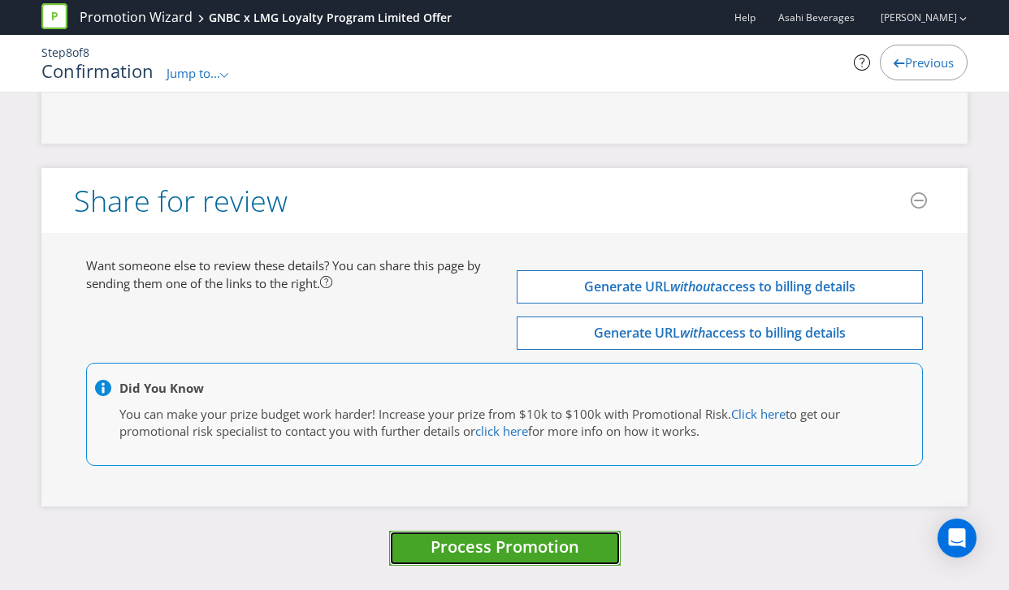
click at [481, 553] on span "Process Promotion" at bounding box center [504, 547] width 149 height 22
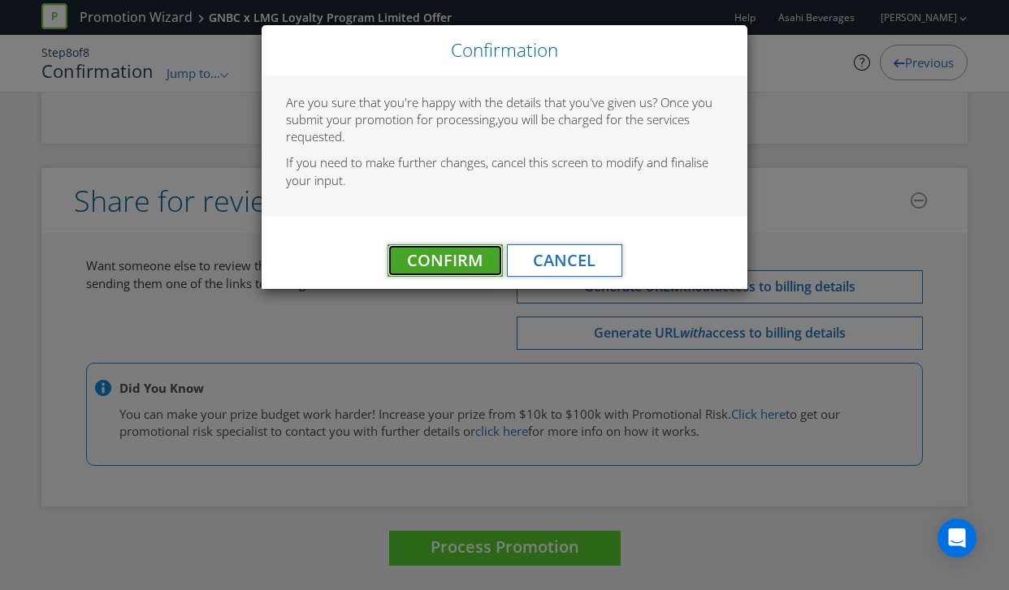
click at [434, 258] on span "Confirm" at bounding box center [445, 260] width 76 height 22
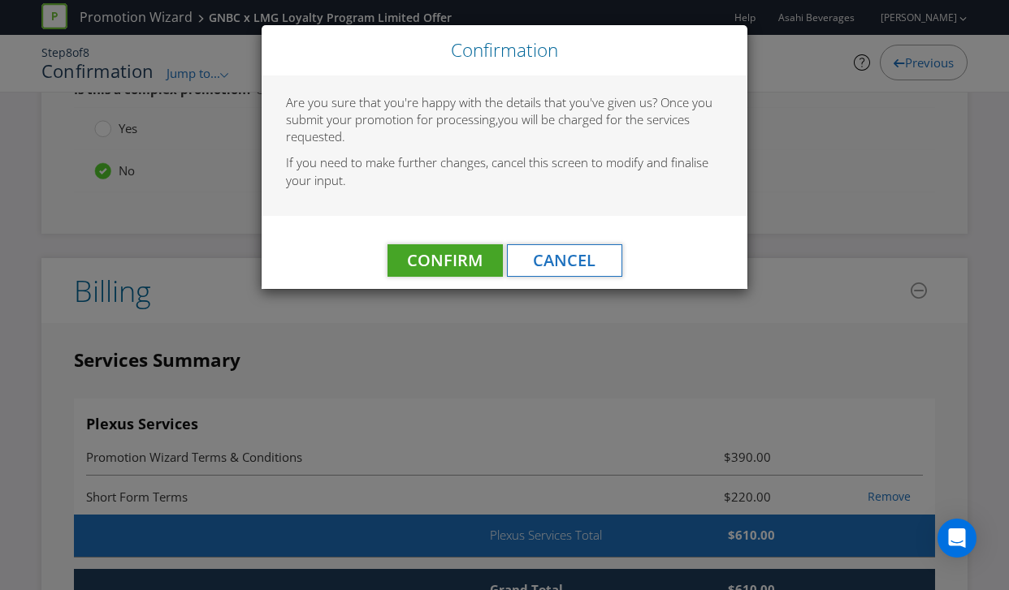
scroll to position [0, 0]
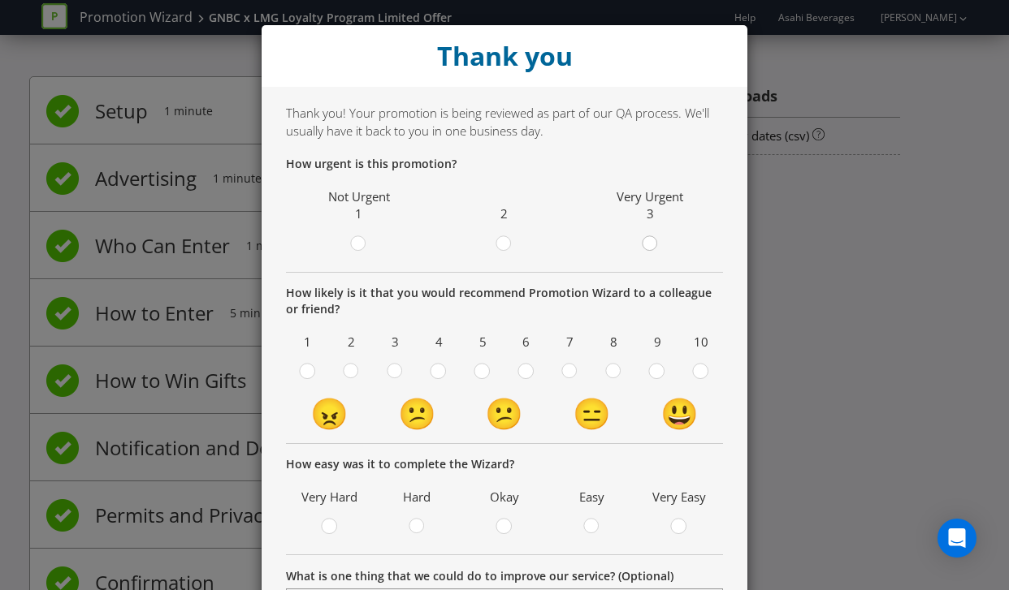
click at [654, 248] on circle at bounding box center [649, 243] width 15 height 15
click at [0, 0] on input "radio" at bounding box center [0, 0] width 0 height 0
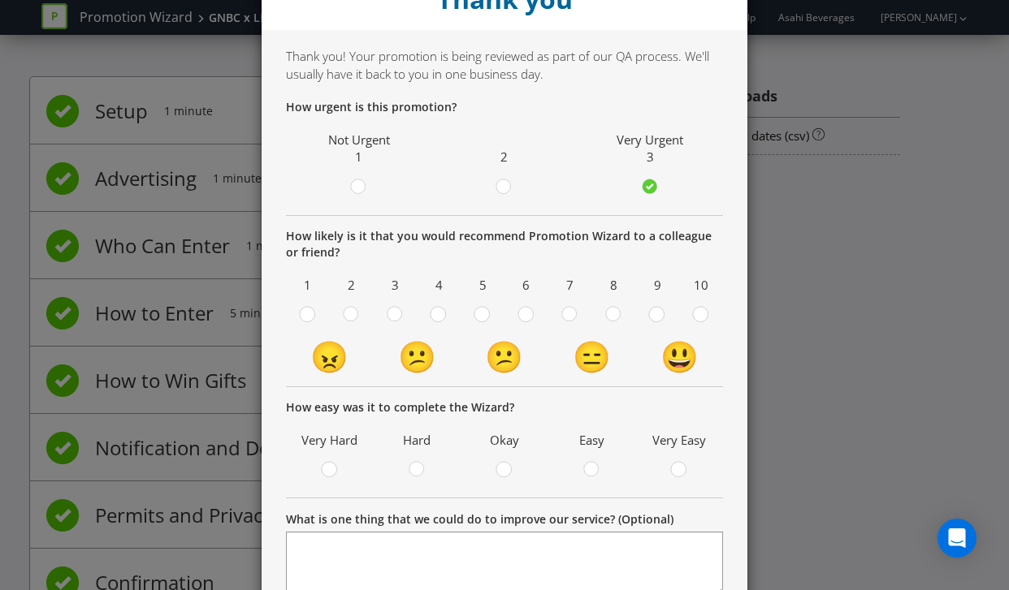
scroll to position [95, 0]
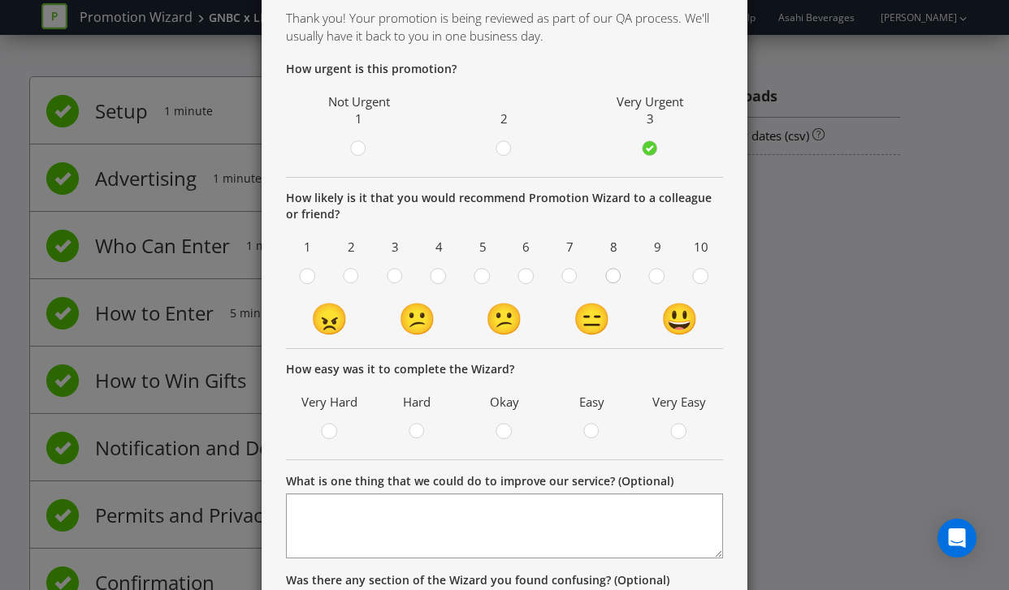
click at [616, 277] on circle at bounding box center [613, 276] width 15 height 15
click at [0, 0] on input "radio" at bounding box center [0, 0] width 0 height 0
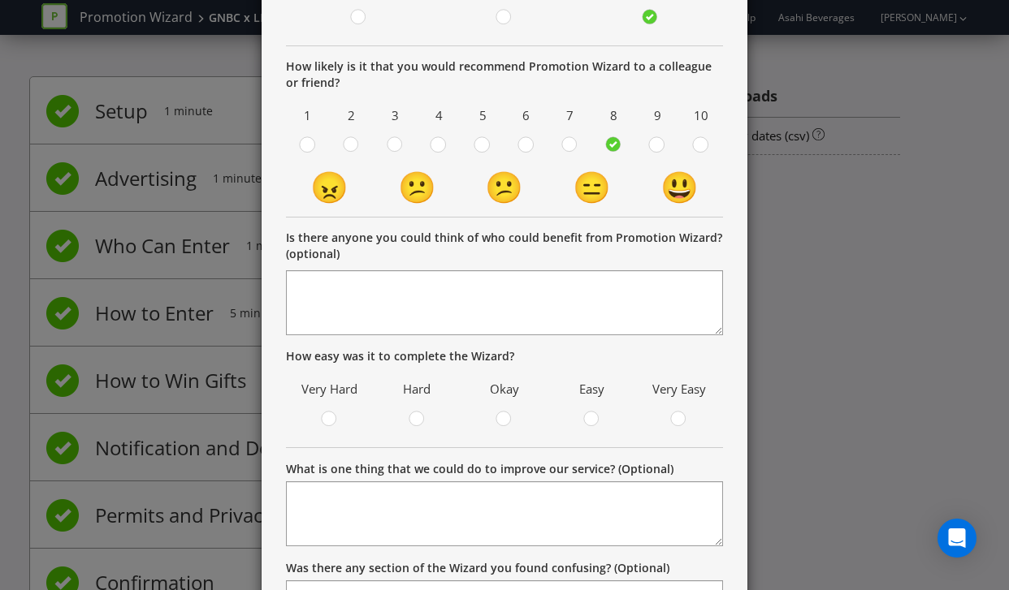
scroll to position [283, 0]
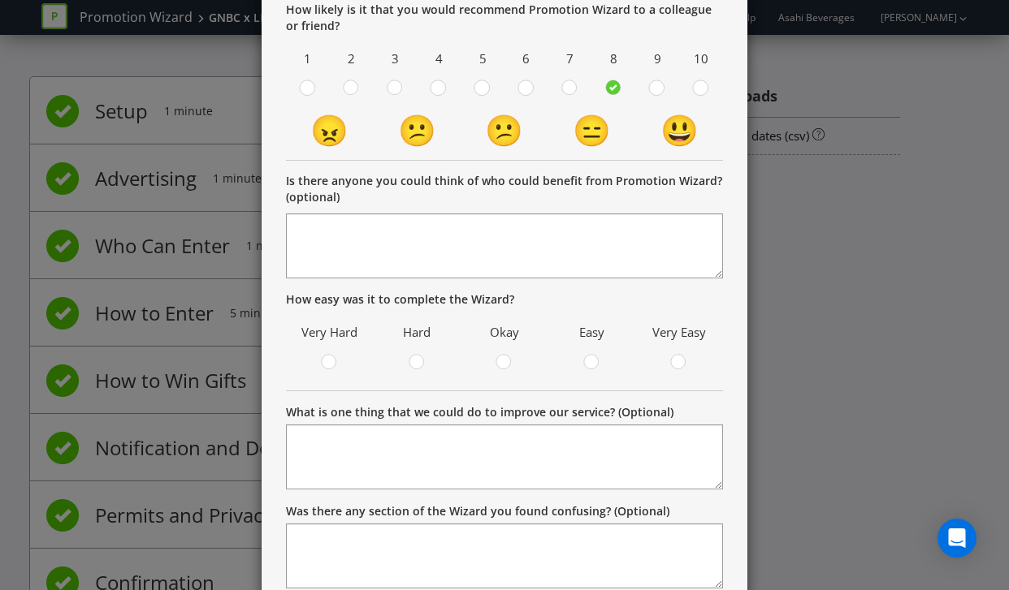
click at [600, 364] on span at bounding box center [600, 364] width 3 height 15
click at [0, 0] on input "radio" at bounding box center [0, 0] width 0 height 0
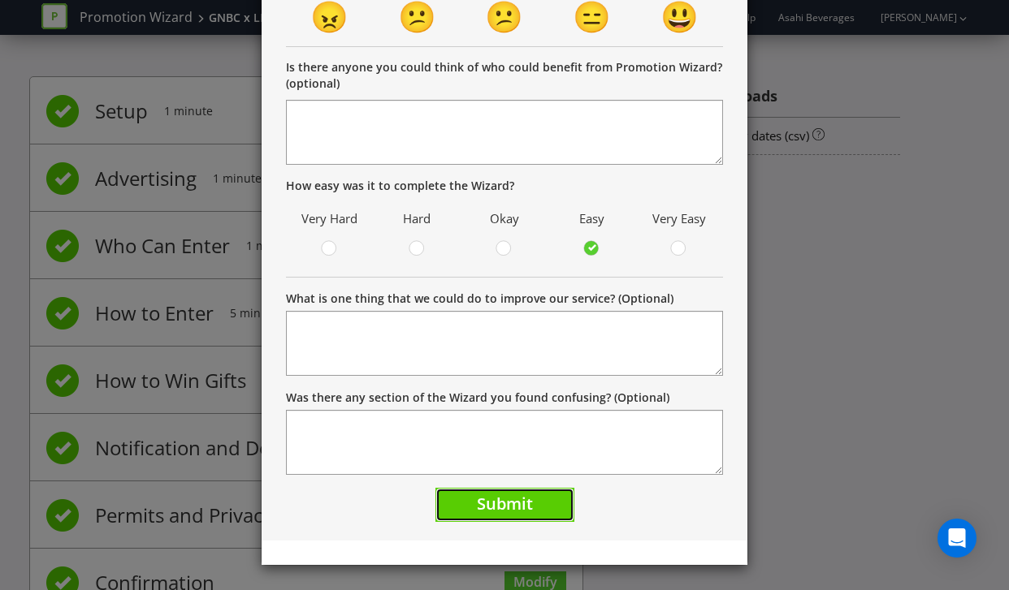
click at [540, 514] on button "Submit" at bounding box center [504, 505] width 139 height 35
